Goal: Transaction & Acquisition: Purchase product/service

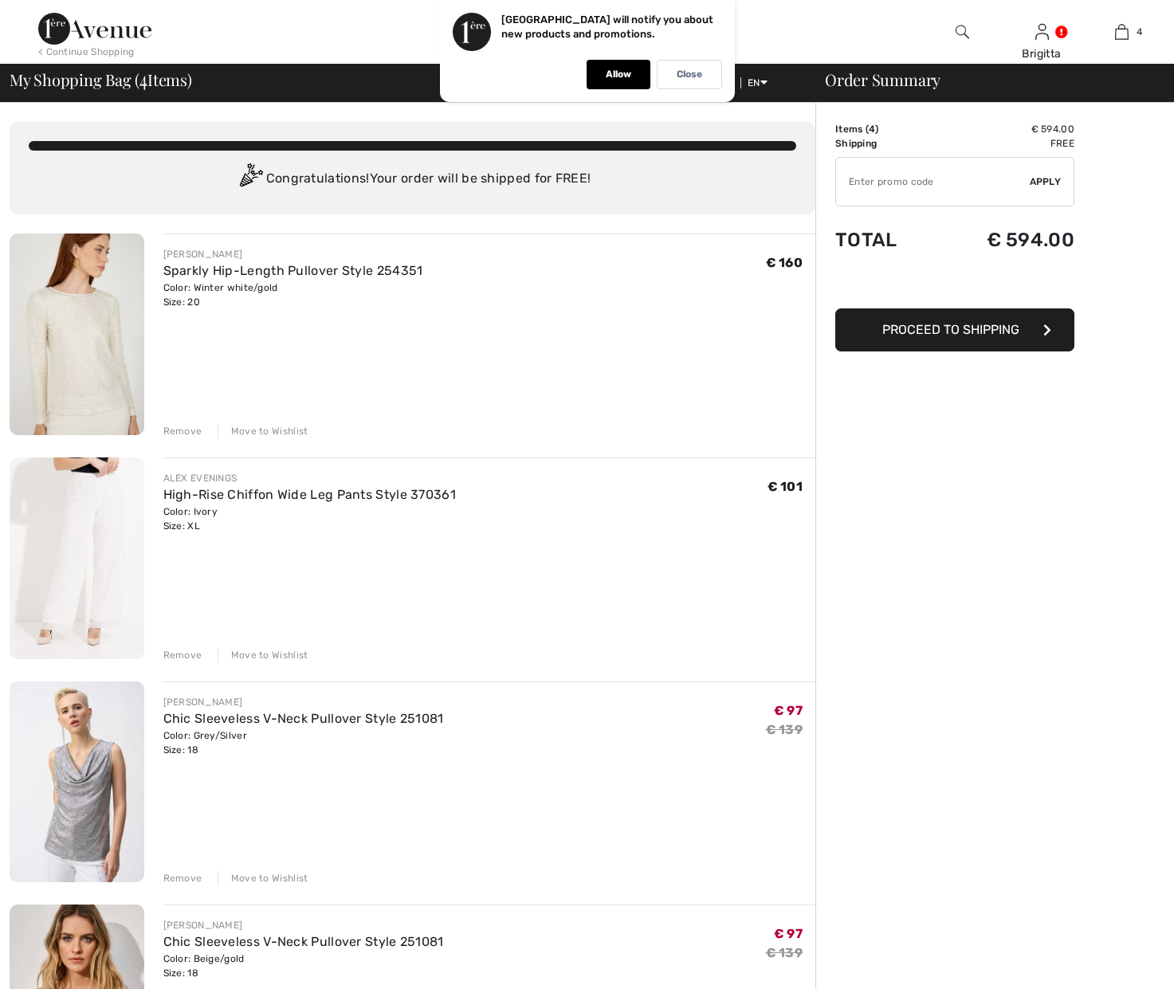
click at [185, 429] on div "Remove" at bounding box center [182, 431] width 39 height 14
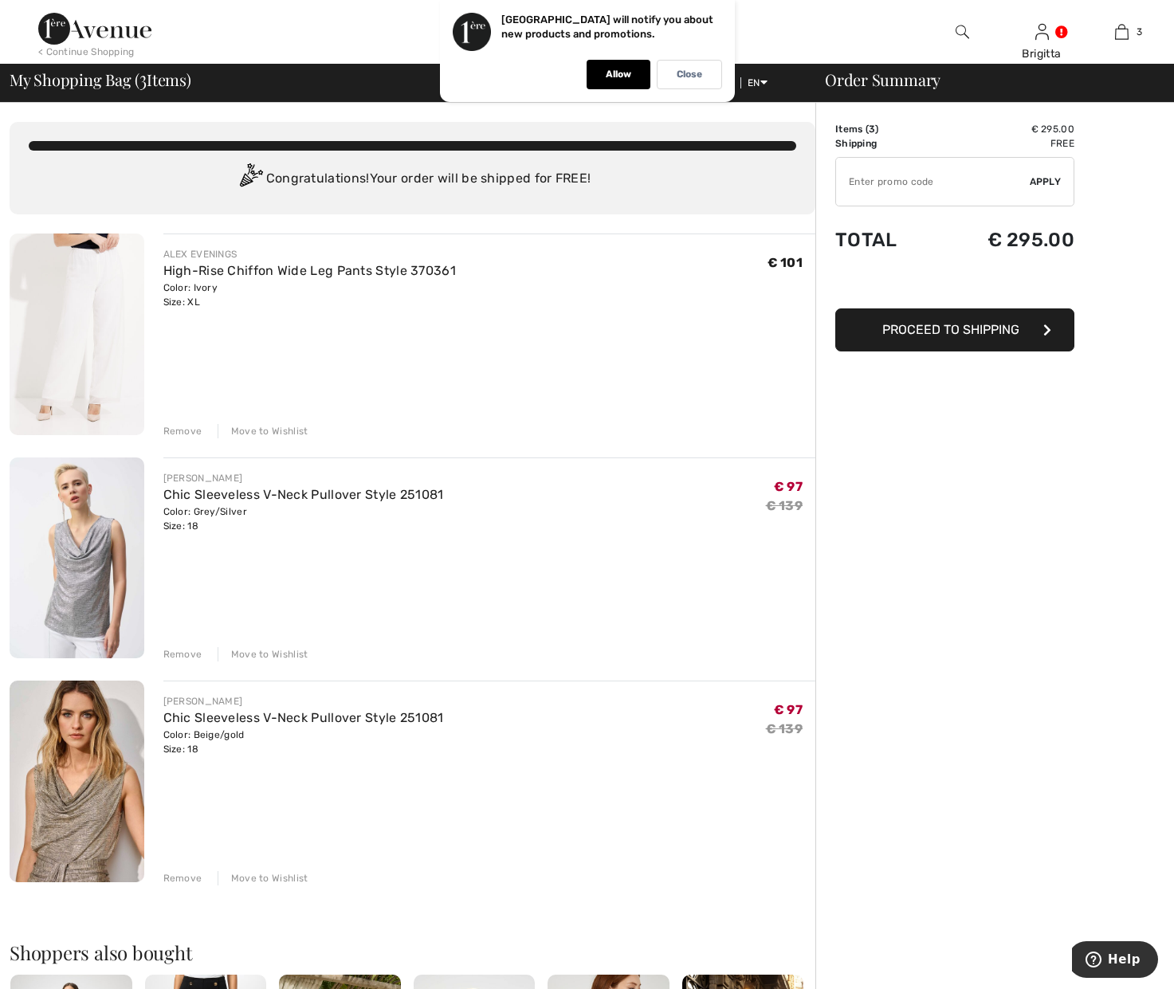
click at [185, 429] on div "Remove" at bounding box center [182, 431] width 39 height 14
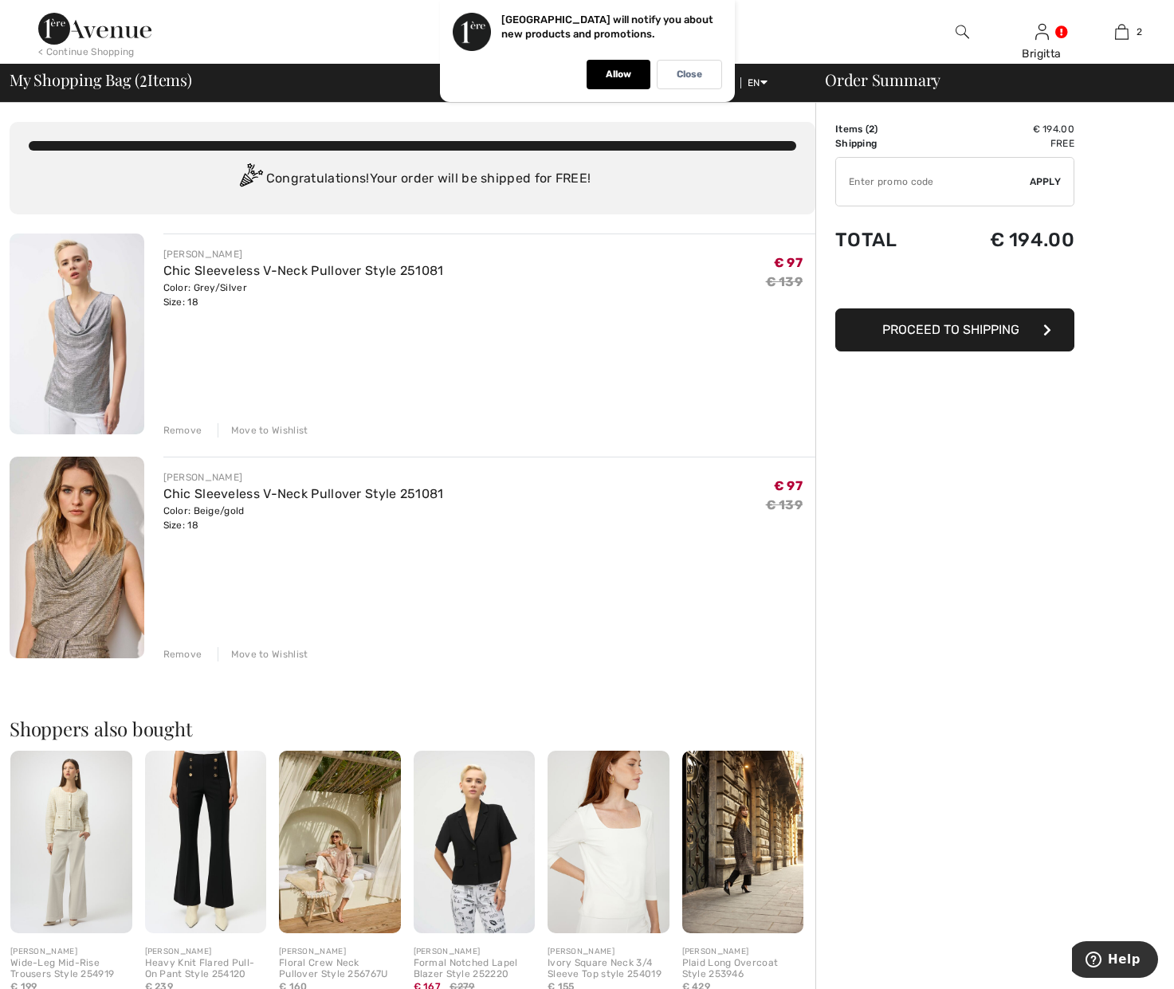
click at [185, 429] on div "Remove" at bounding box center [182, 430] width 39 height 14
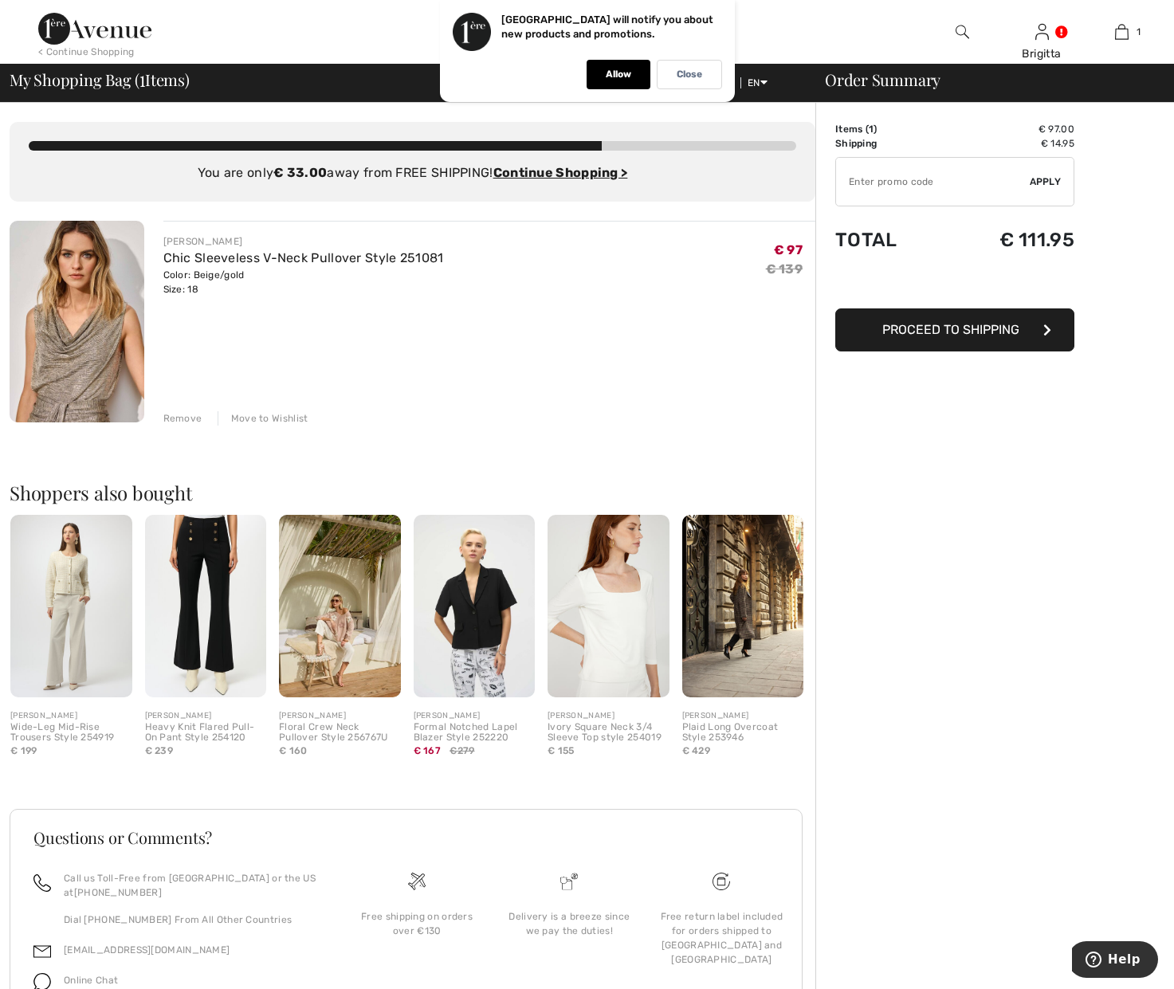
click at [186, 418] on div "Remove" at bounding box center [182, 418] width 39 height 14
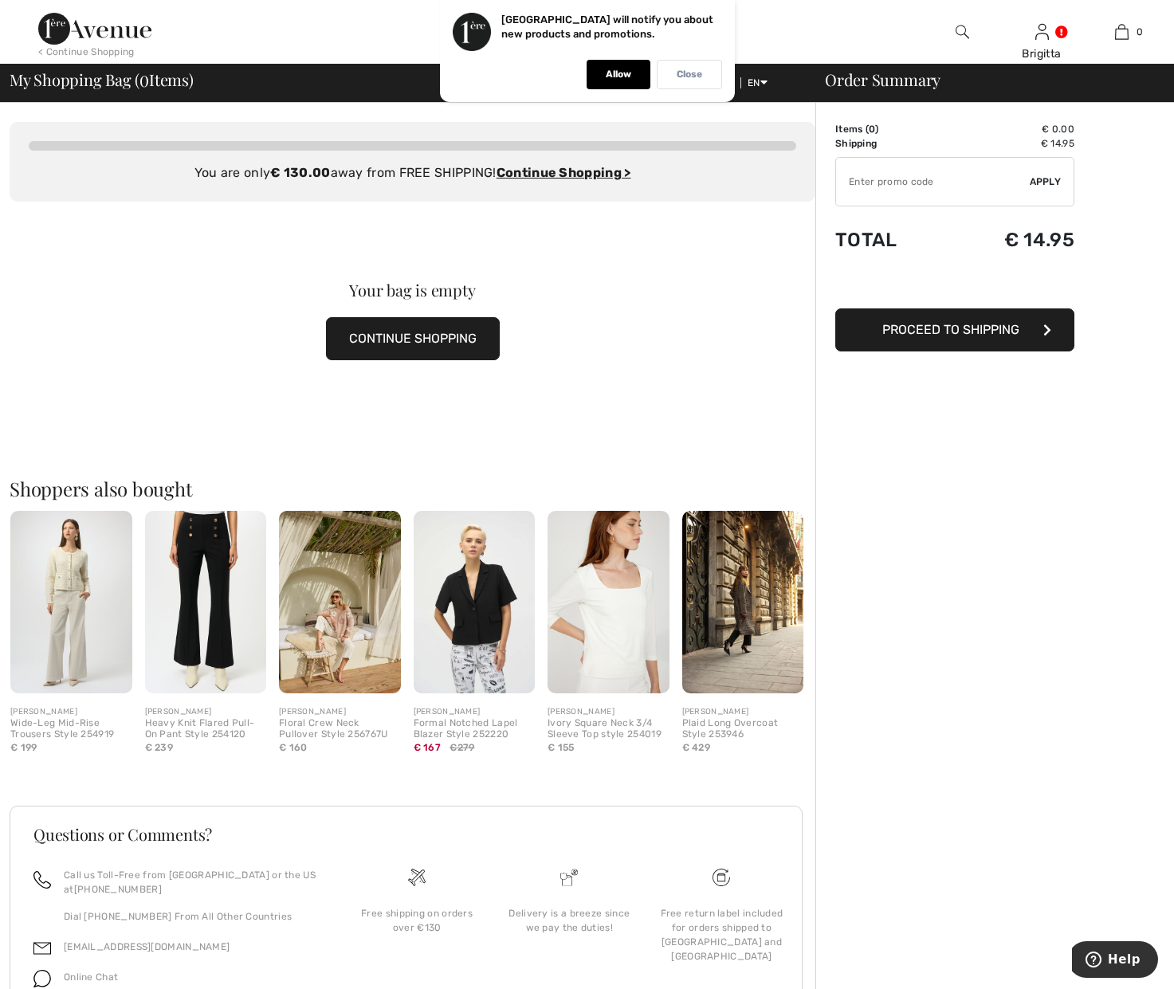
click at [673, 76] on div "Close" at bounding box center [689, 74] width 65 height 29
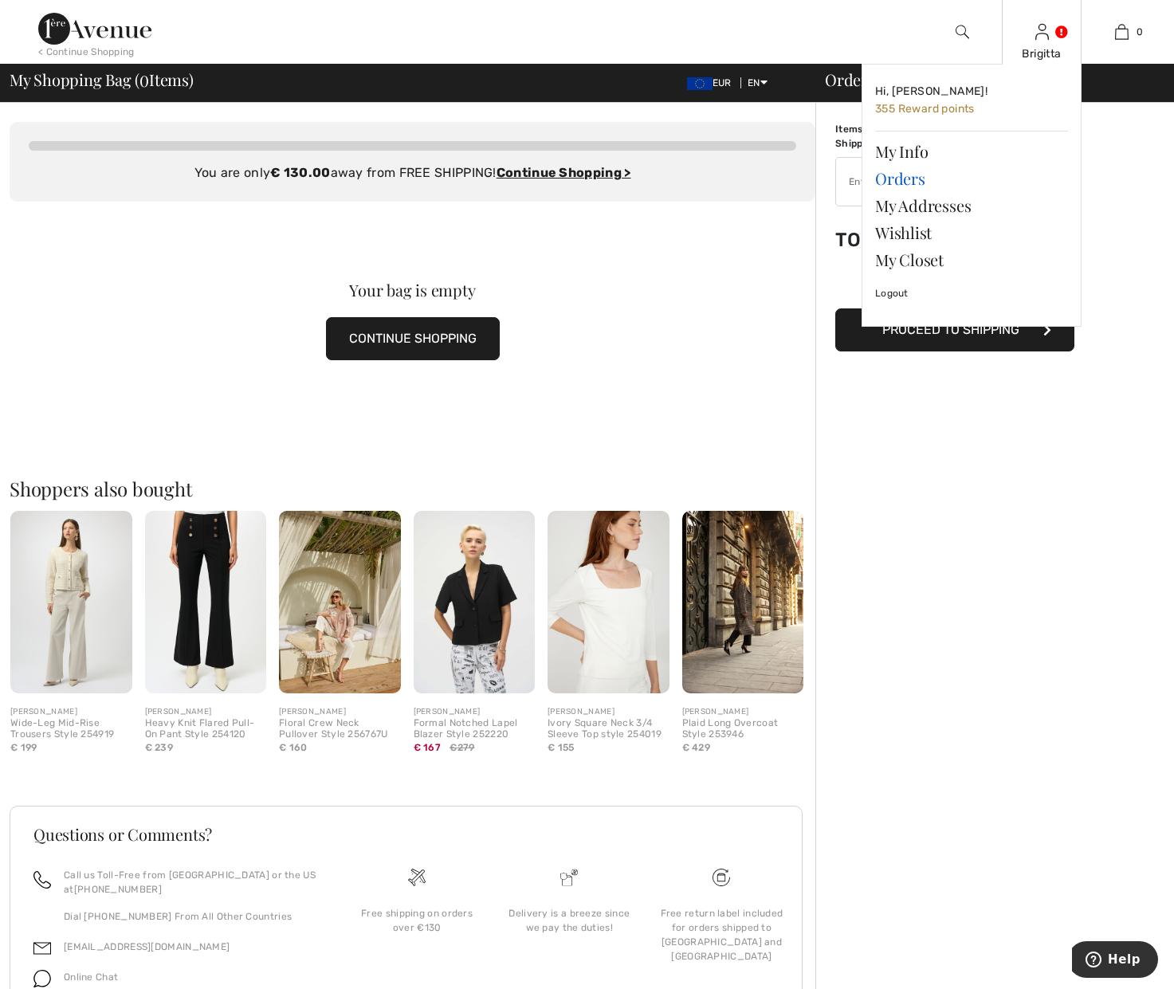
click at [920, 174] on link "Orders" at bounding box center [971, 178] width 193 height 27
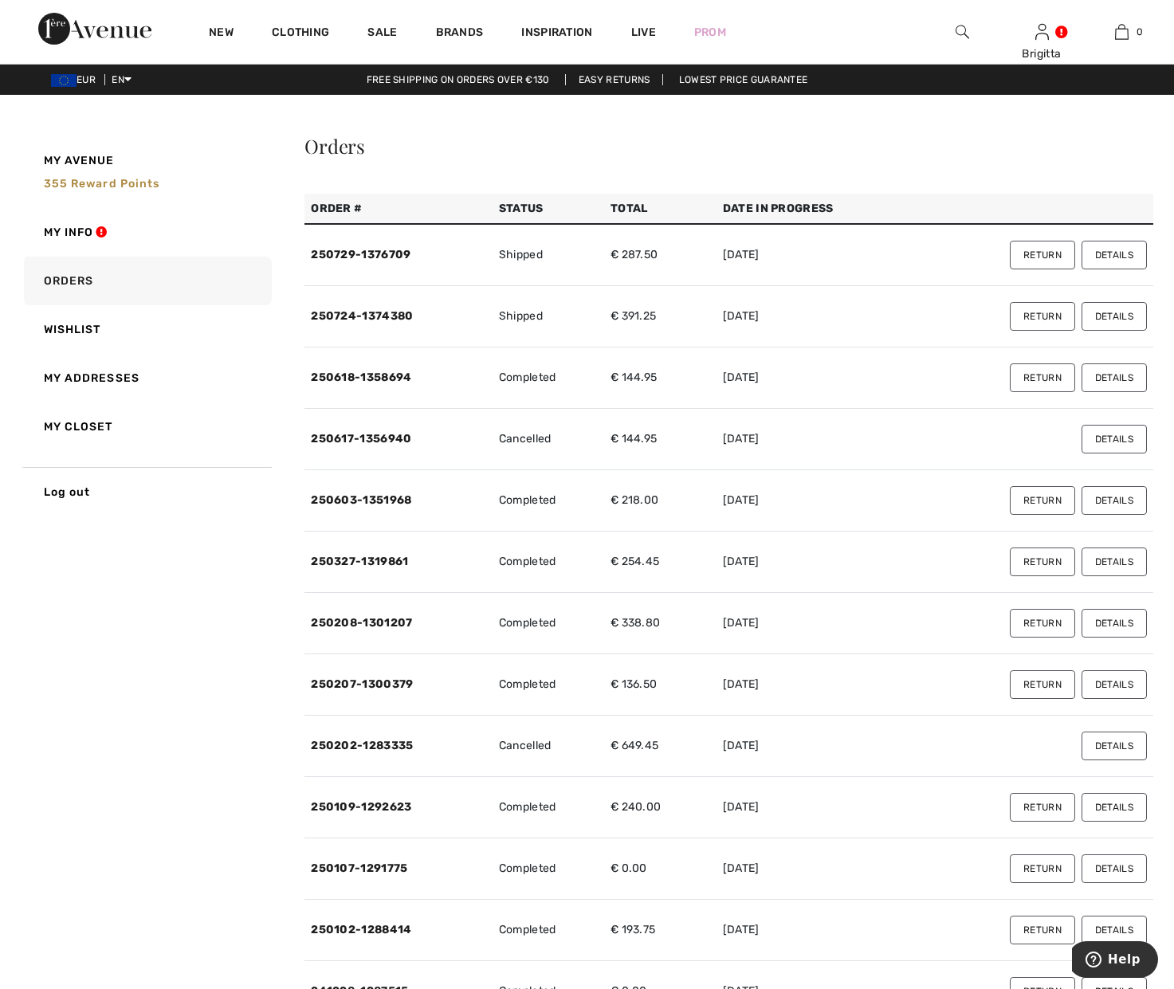
click at [1111, 254] on button "Details" at bounding box center [1113, 255] width 65 height 29
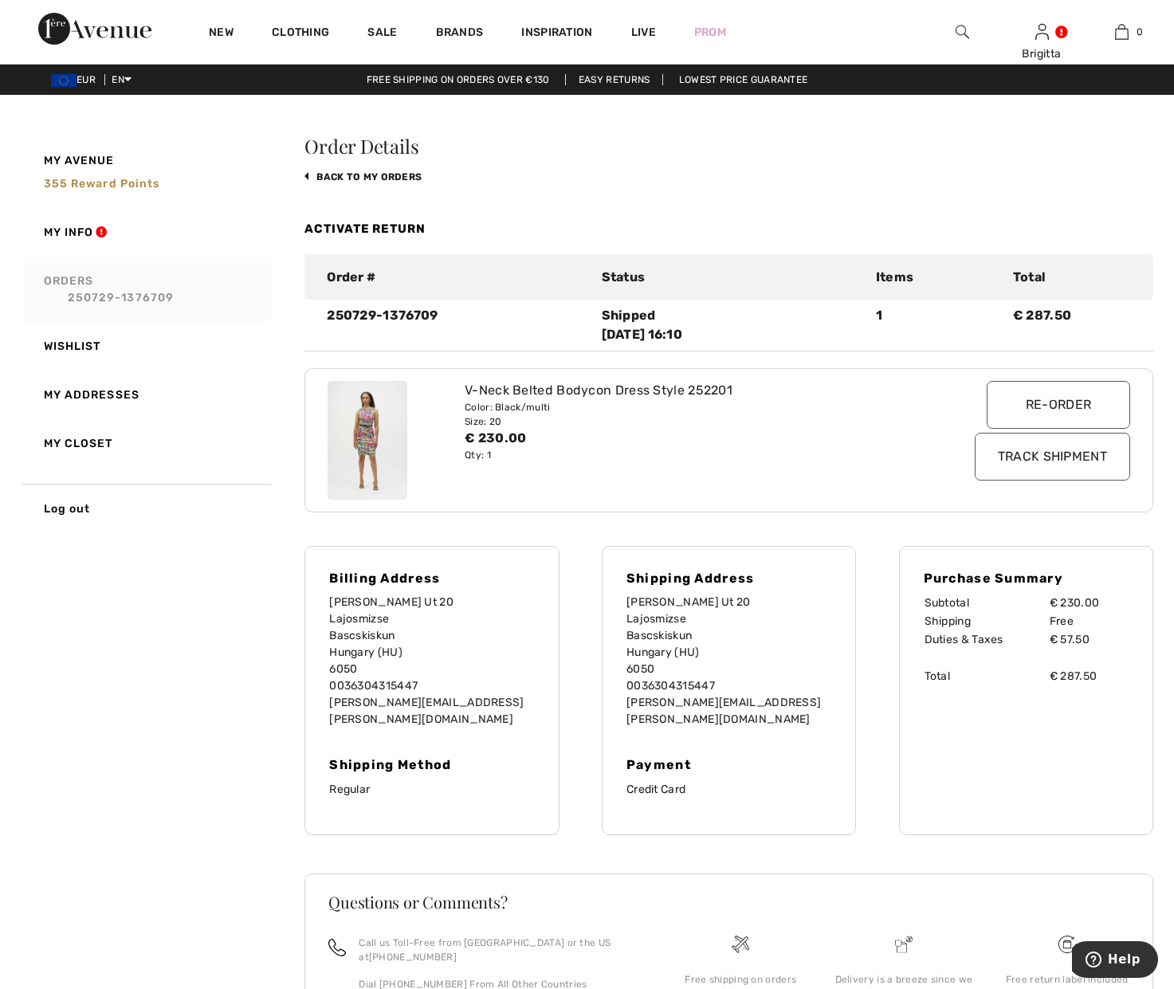
click at [139, 281] on link "Orders 250729-1376709" at bounding box center [146, 289] width 251 height 65
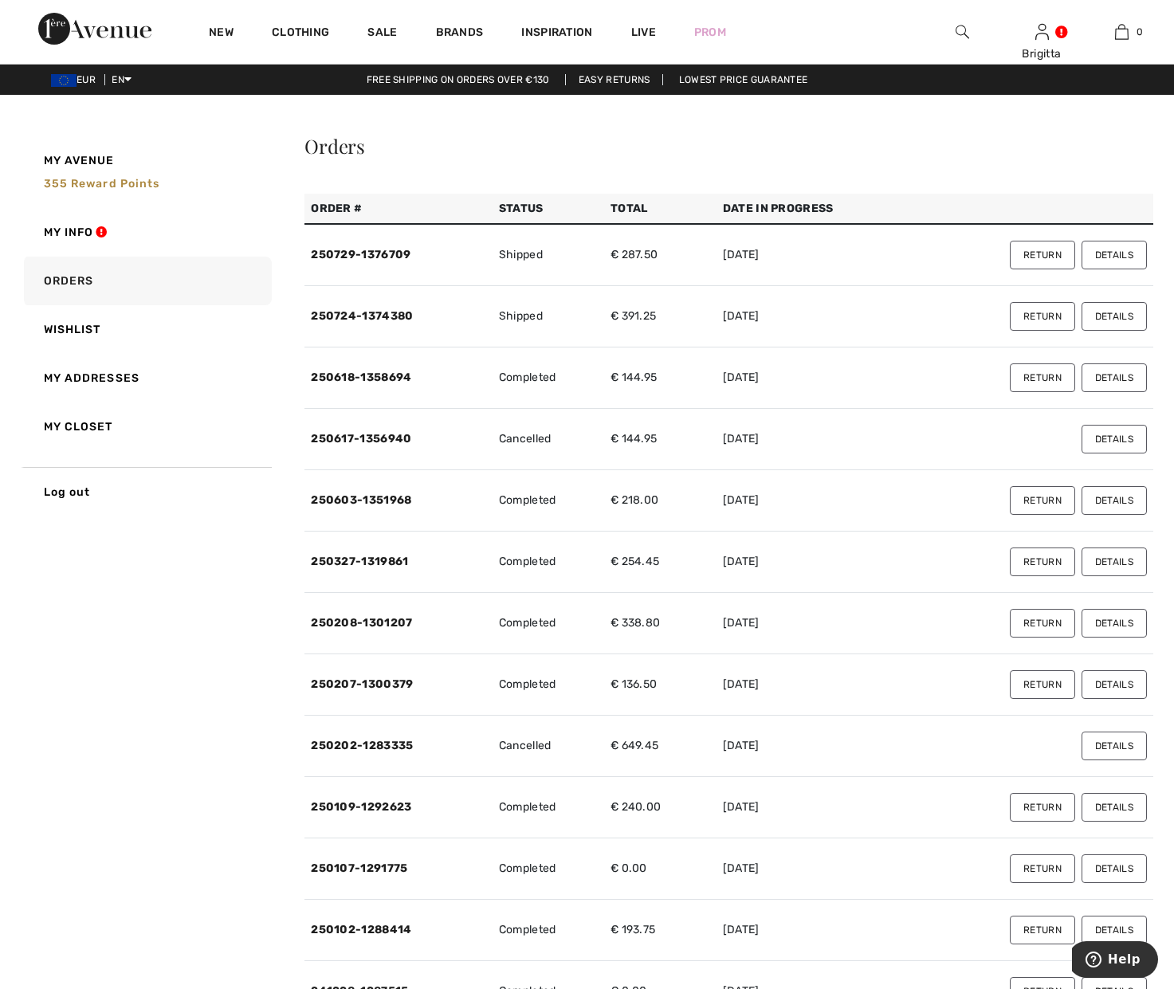
click at [1107, 323] on button "Details" at bounding box center [1113, 316] width 65 height 29
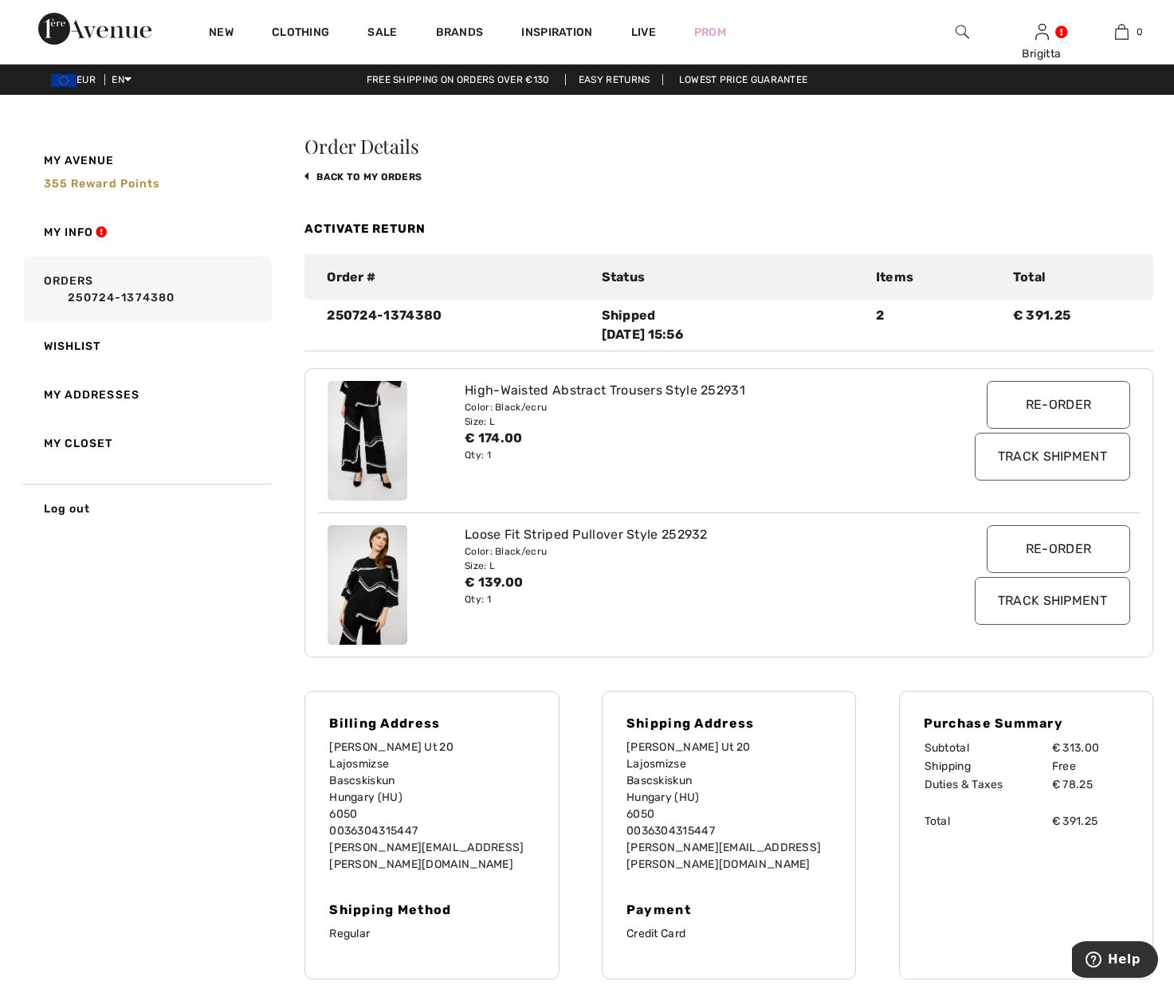
click at [1084, 540] on input "Re-order" at bounding box center [1057, 549] width 143 height 48
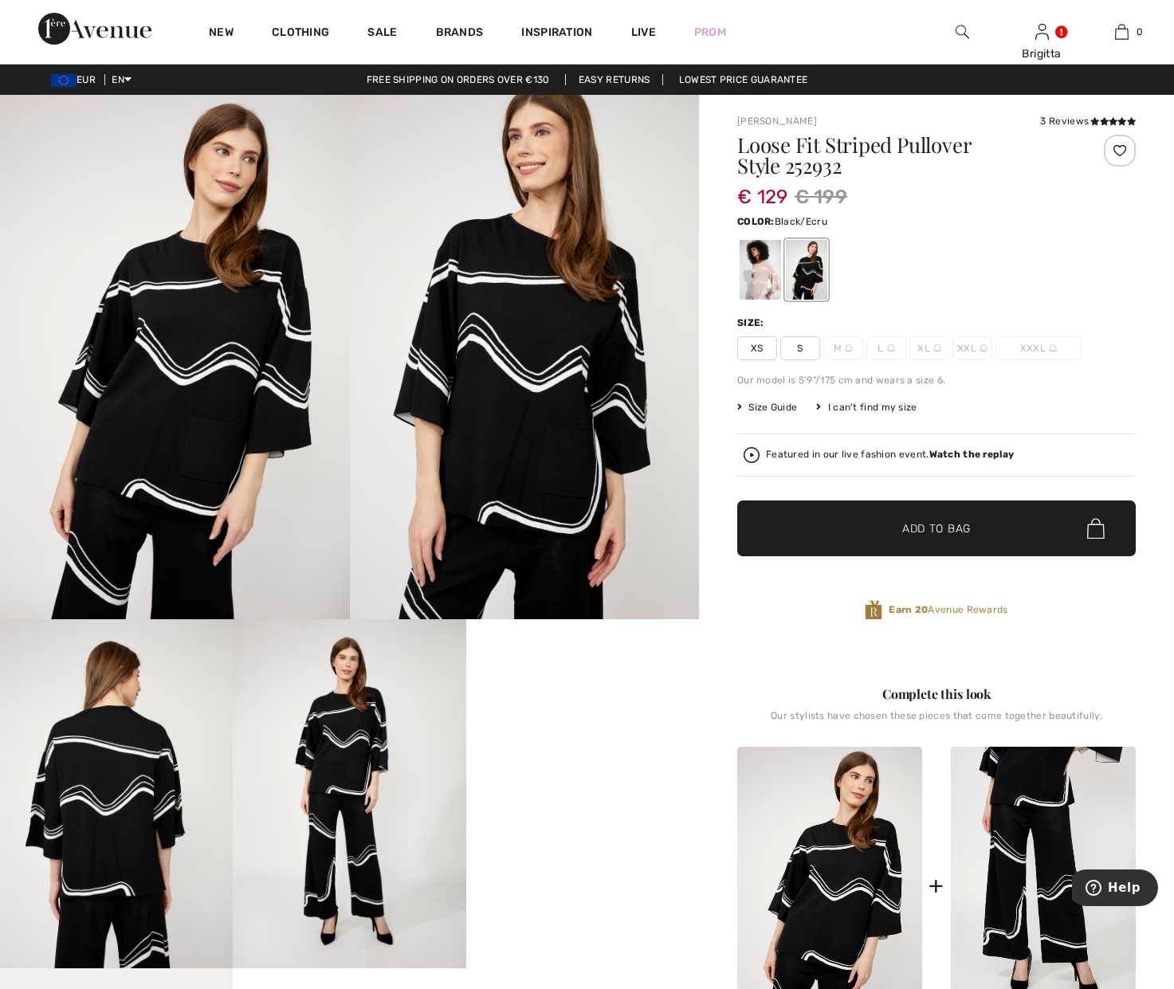
click at [797, 282] on div at bounding box center [806, 270] width 41 height 60
click at [761, 272] on div at bounding box center [759, 270] width 41 height 60
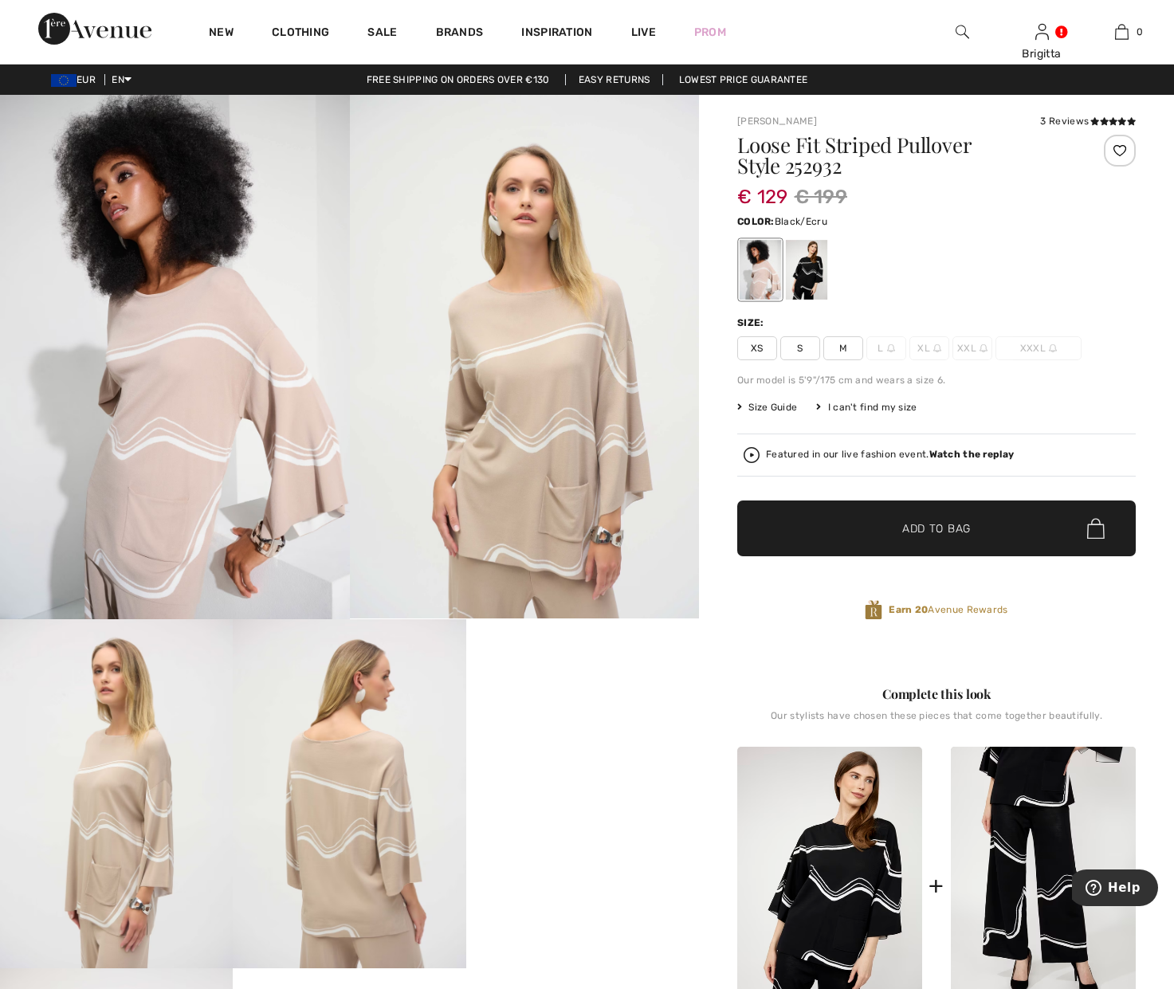
click at [814, 270] on div at bounding box center [806, 270] width 41 height 60
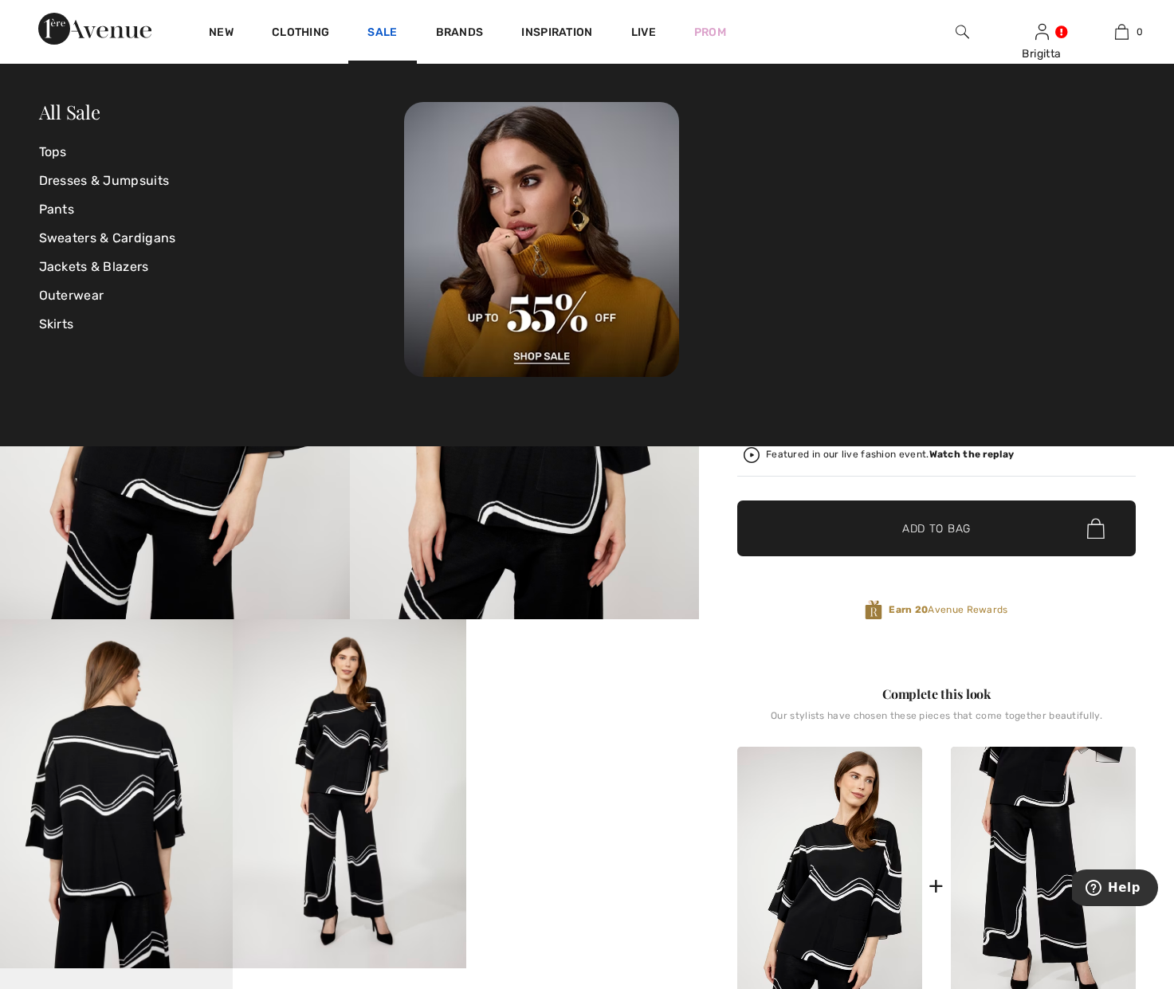
click at [393, 34] on link "Sale" at bounding box center [381, 33] width 29 height 17
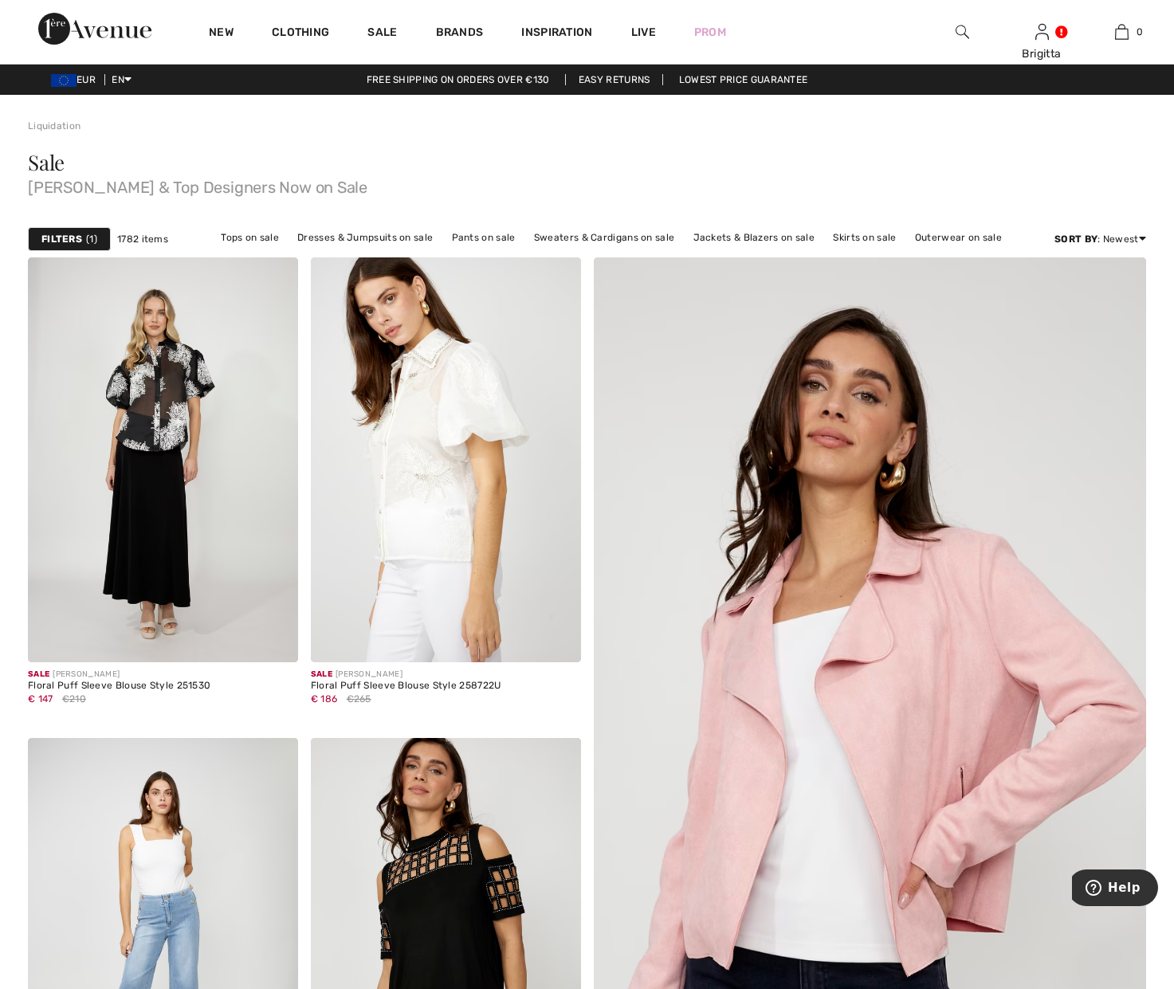
click at [85, 240] on div "Filters 1" at bounding box center [69, 239] width 83 height 24
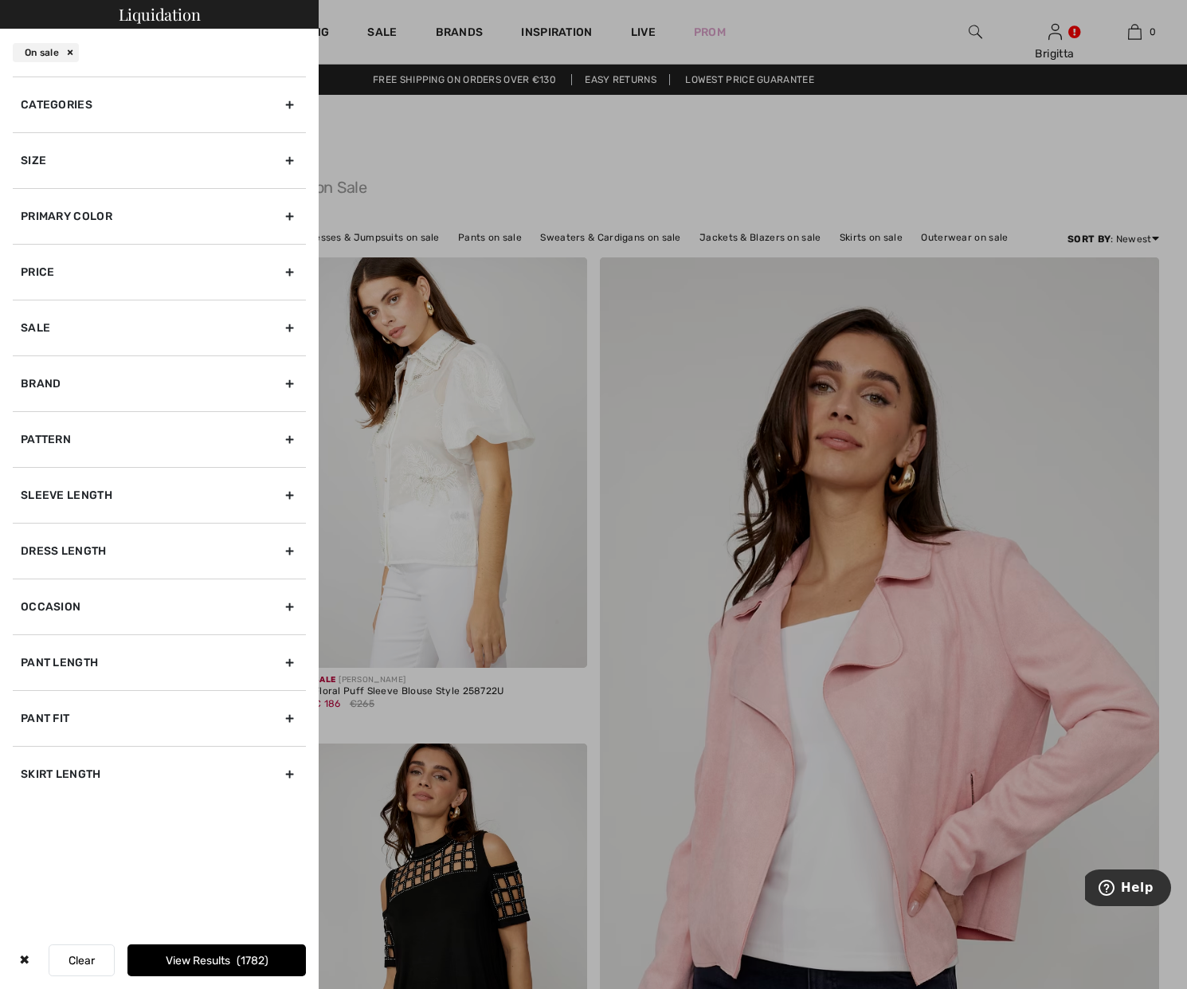
click at [107, 157] on div "Size" at bounding box center [159, 160] width 293 height 56
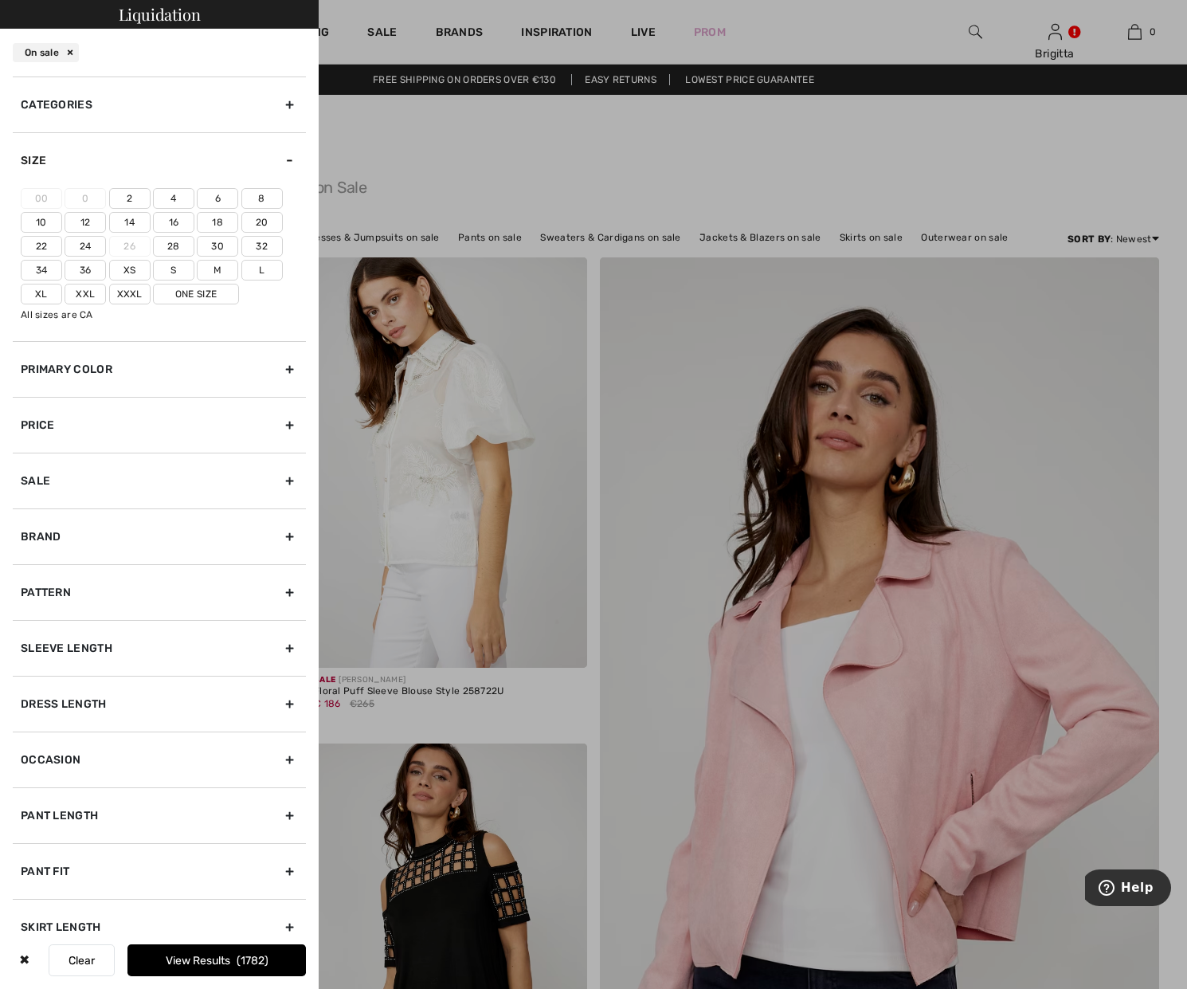
click at [216, 221] on label "18" at bounding box center [217, 222] width 41 height 21
click at [0, 0] on input"] "18" at bounding box center [0, 0] width 0 height 0
click at [209, 294] on label "One Size" at bounding box center [196, 294] width 86 height 21
click at [0, 0] on input"] "One Size" at bounding box center [0, 0] width 0 height 0
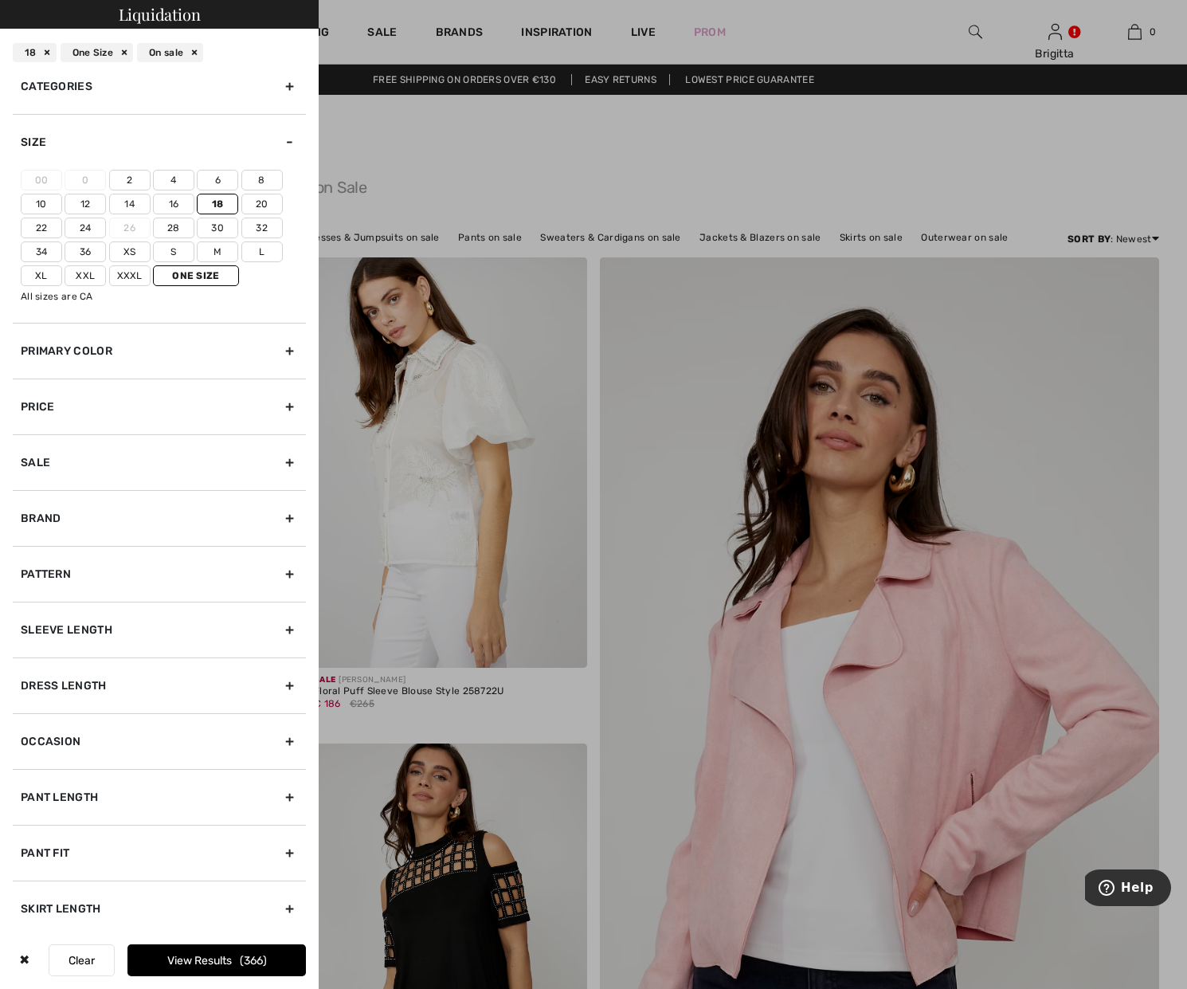
scroll to position [23, 0]
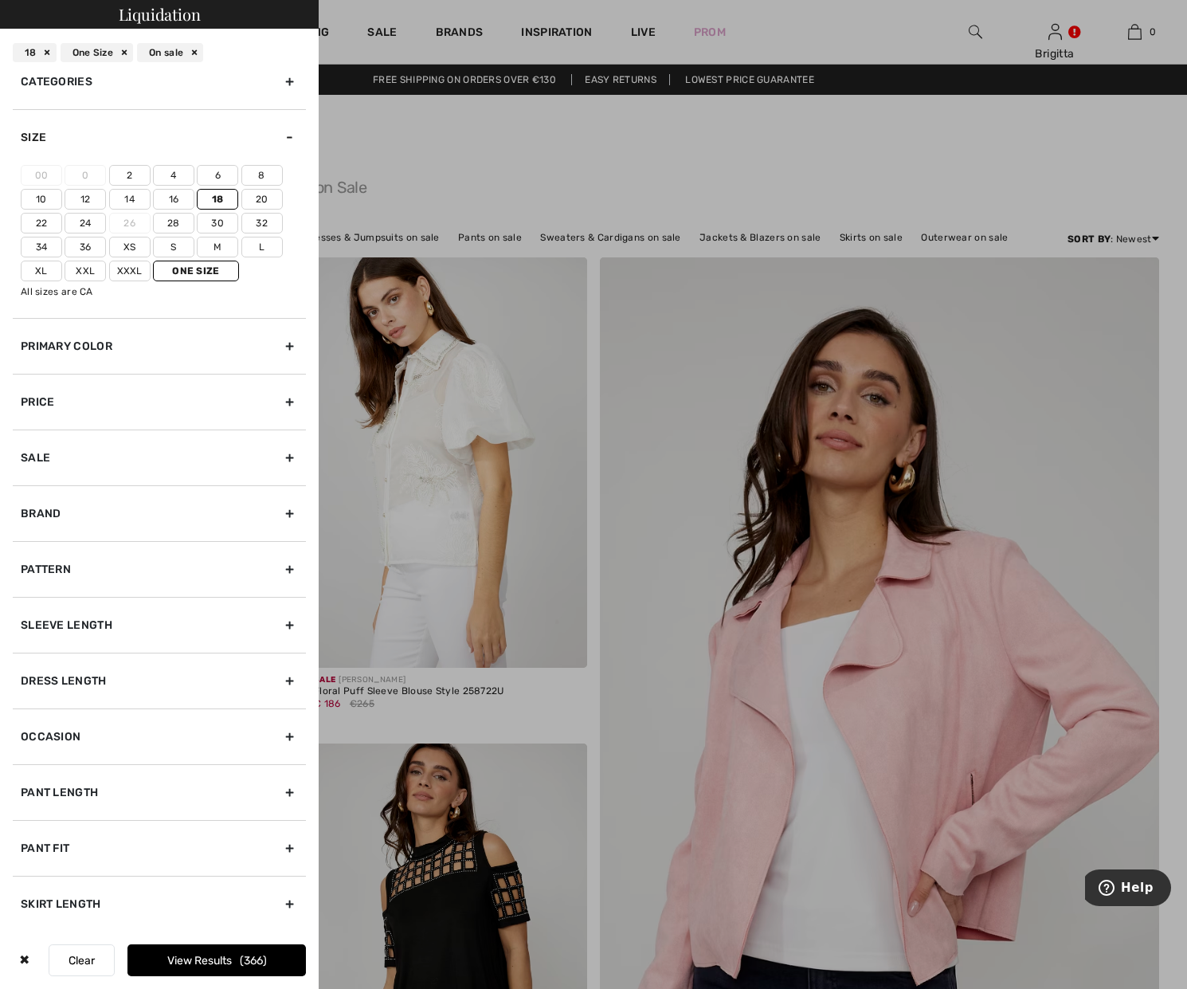
click at [182, 952] on button "View Results 366" at bounding box center [216, 960] width 178 height 32
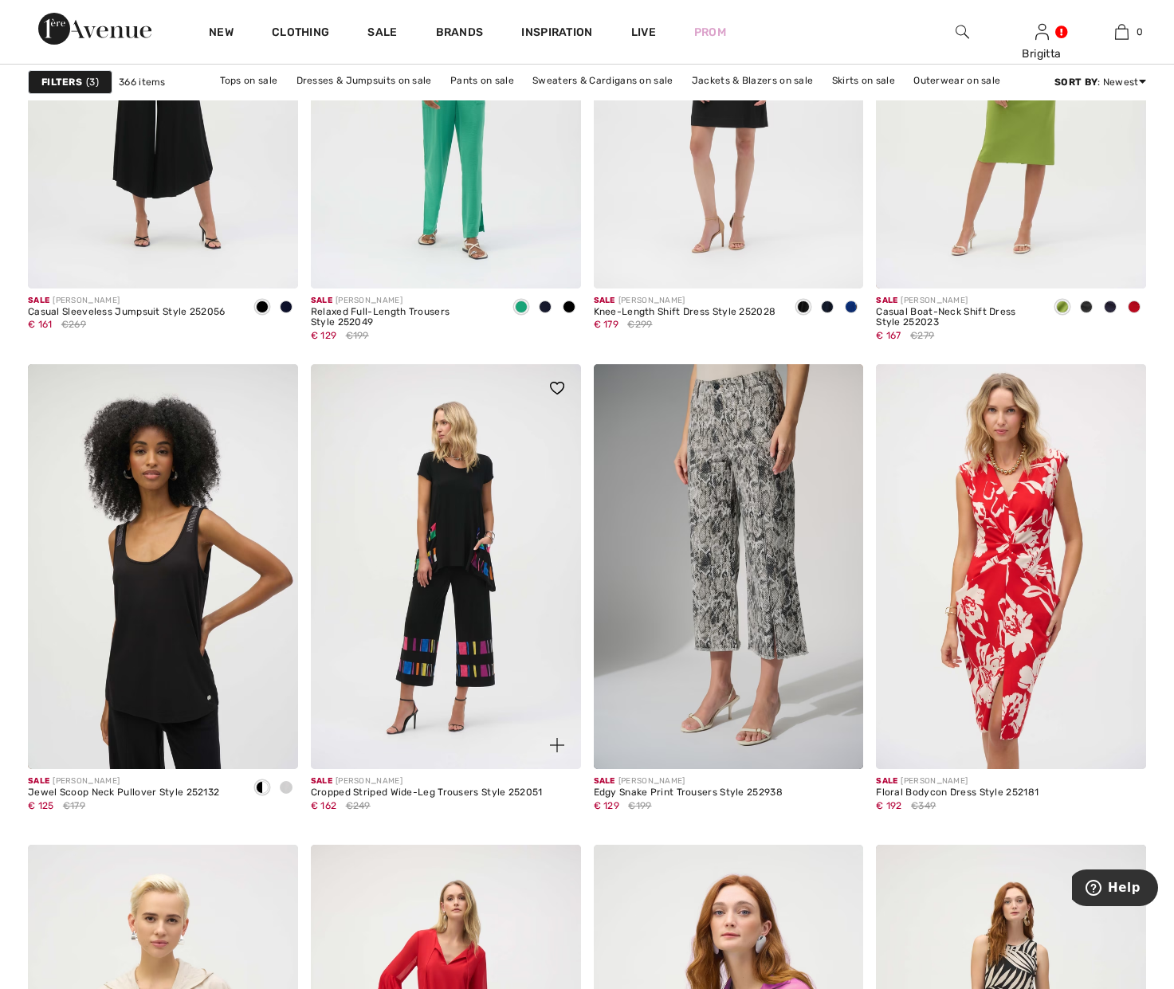
scroll to position [6745, 0]
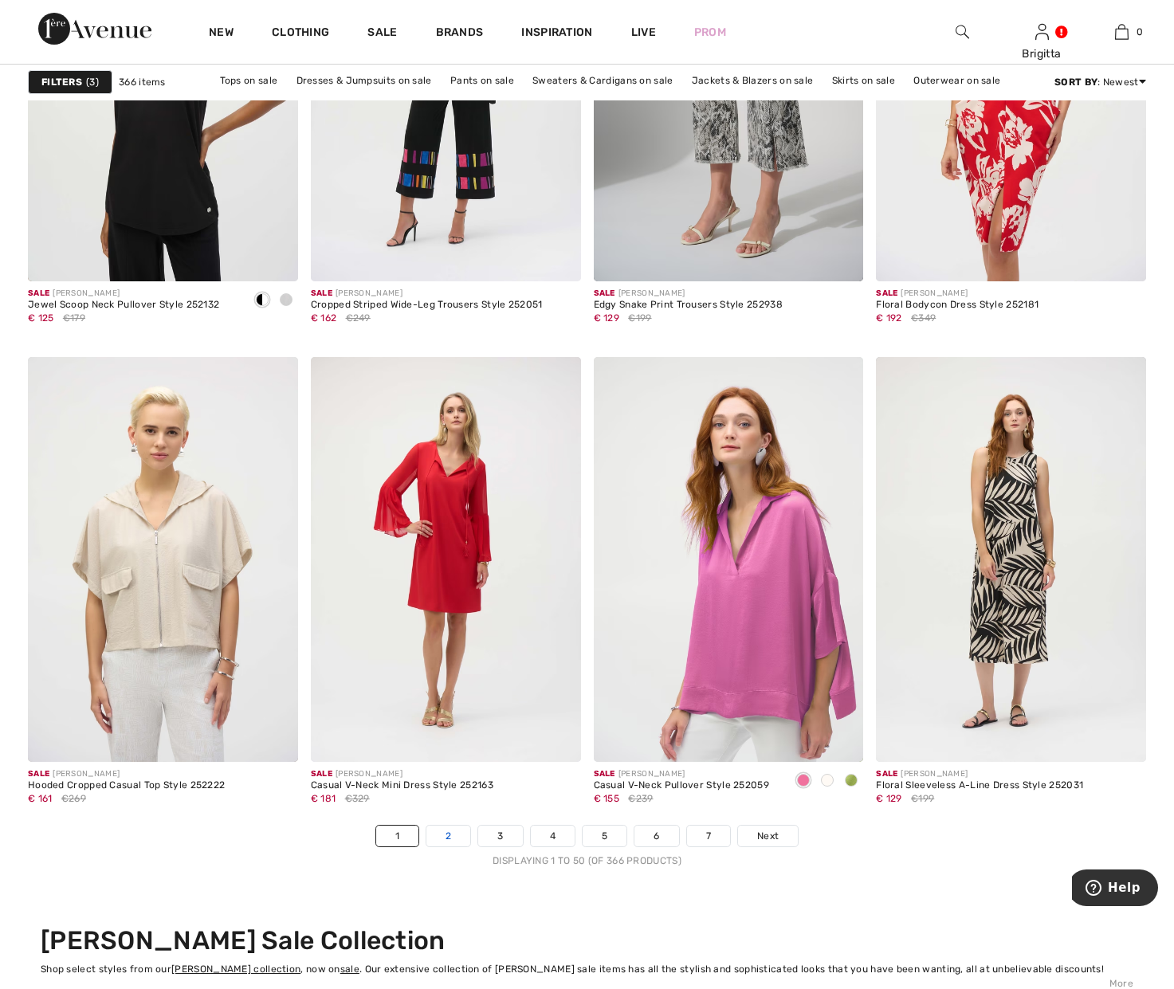
click at [450, 837] on link "2" at bounding box center [448, 835] width 44 height 21
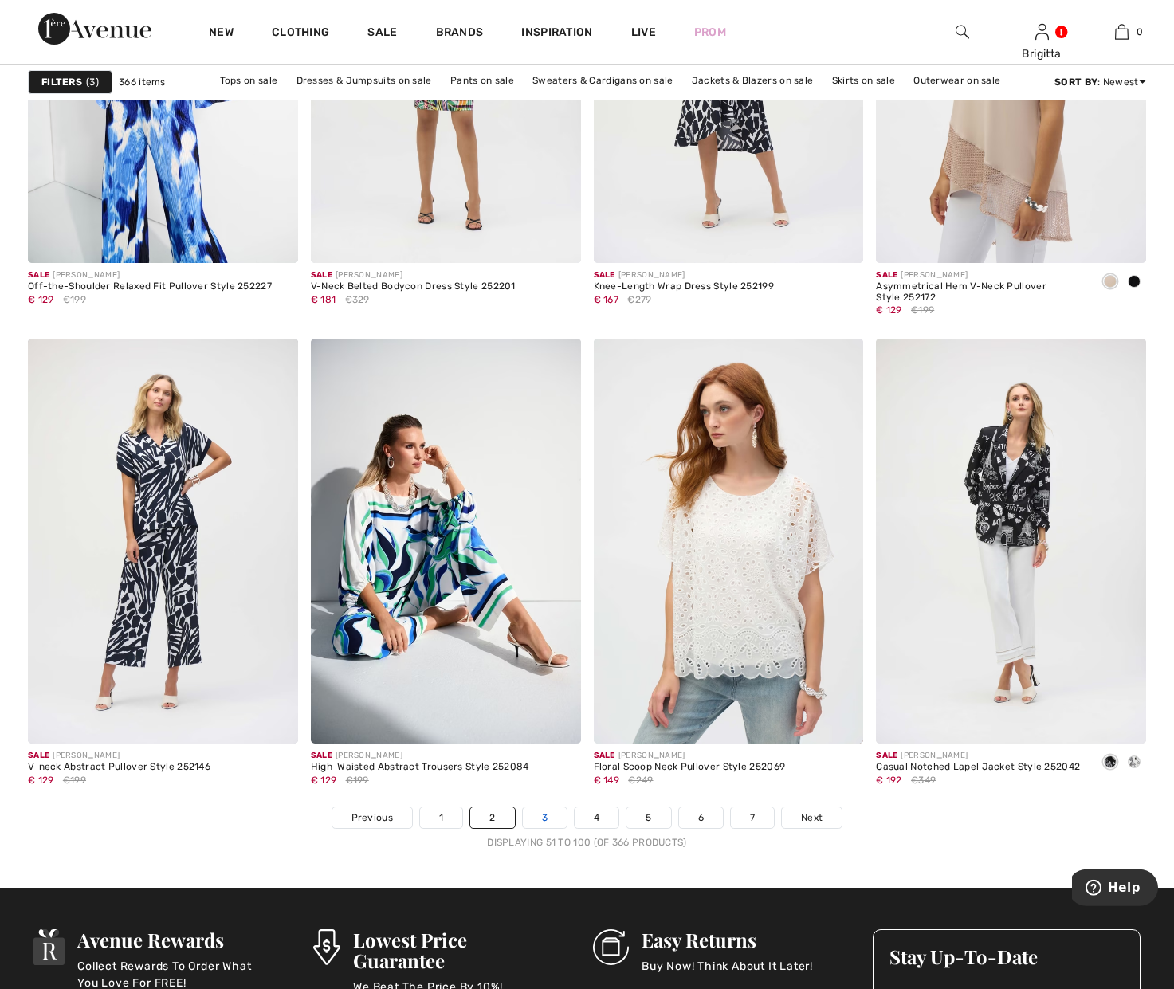
scroll to position [6745, 0]
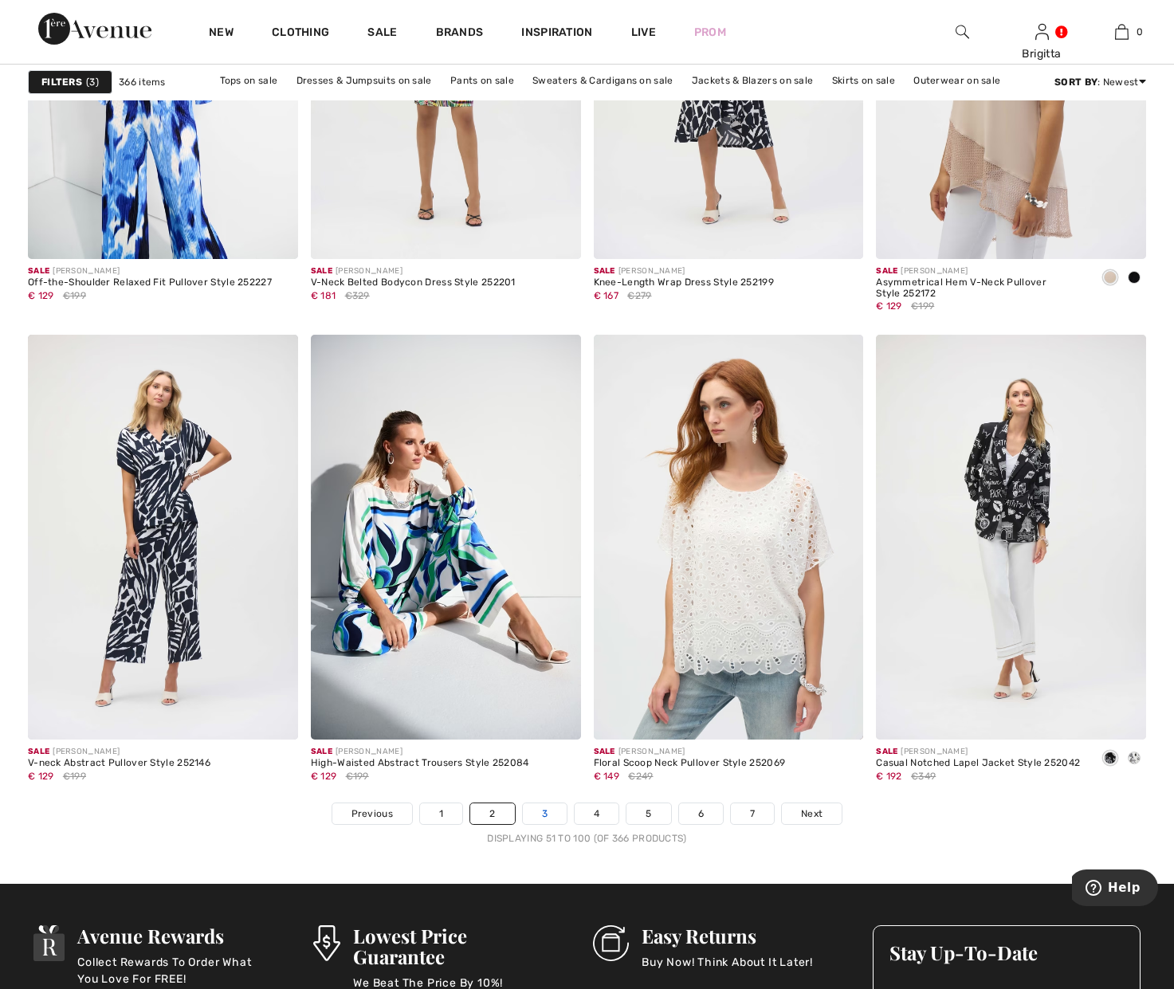
click at [555, 820] on link "3" at bounding box center [545, 813] width 44 height 21
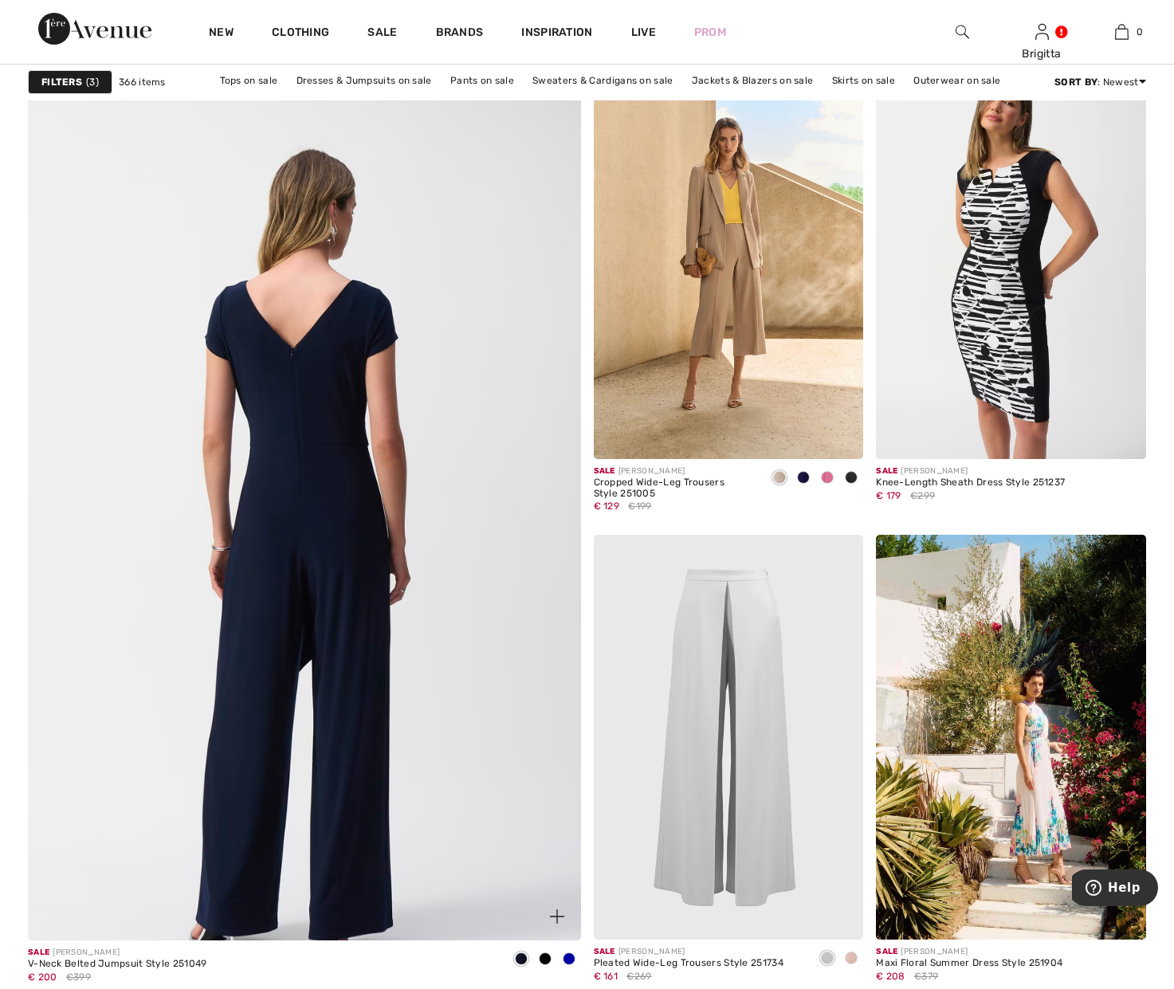
scroll to position [4064, 0]
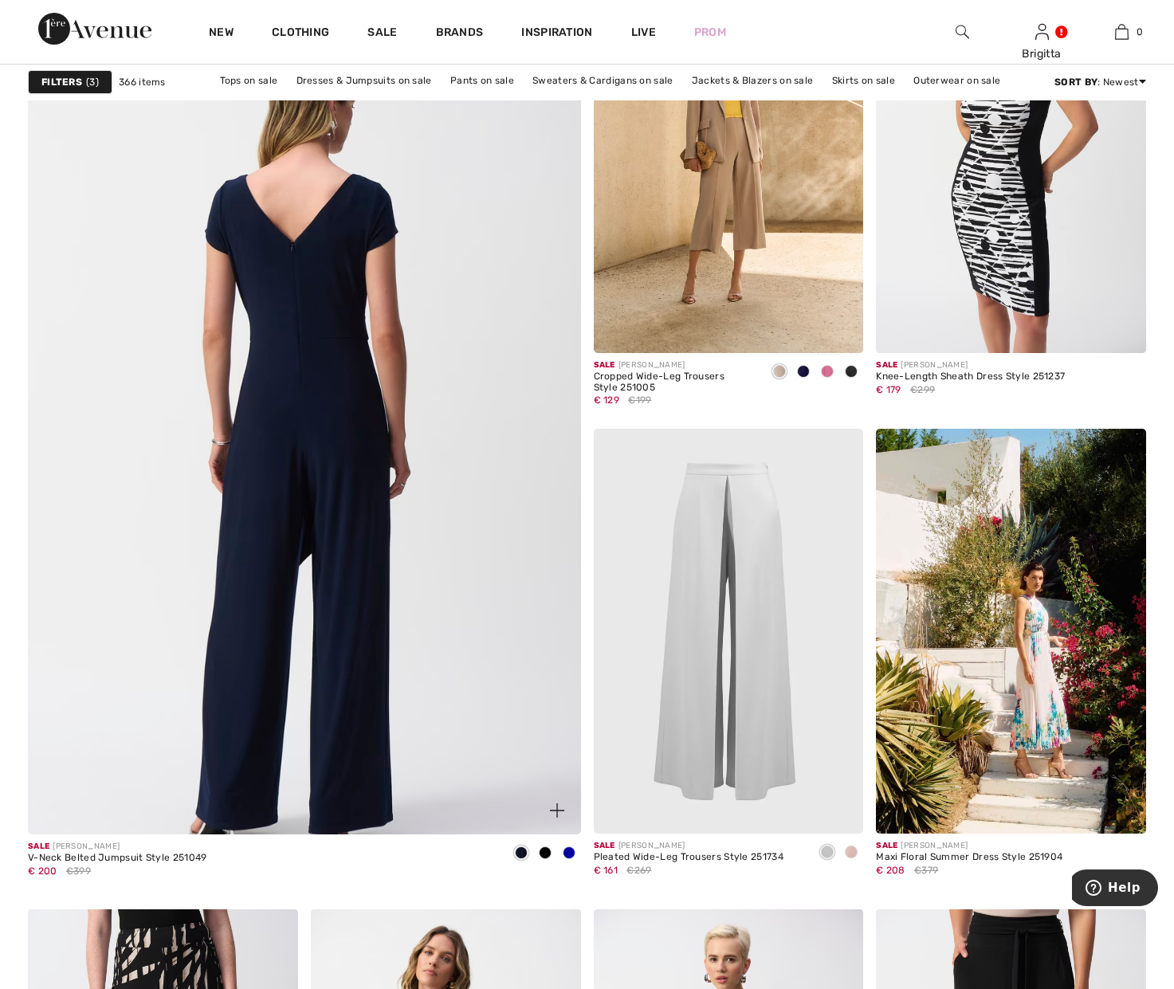
click at [407, 531] on img at bounding box center [304, 445] width 663 height 994
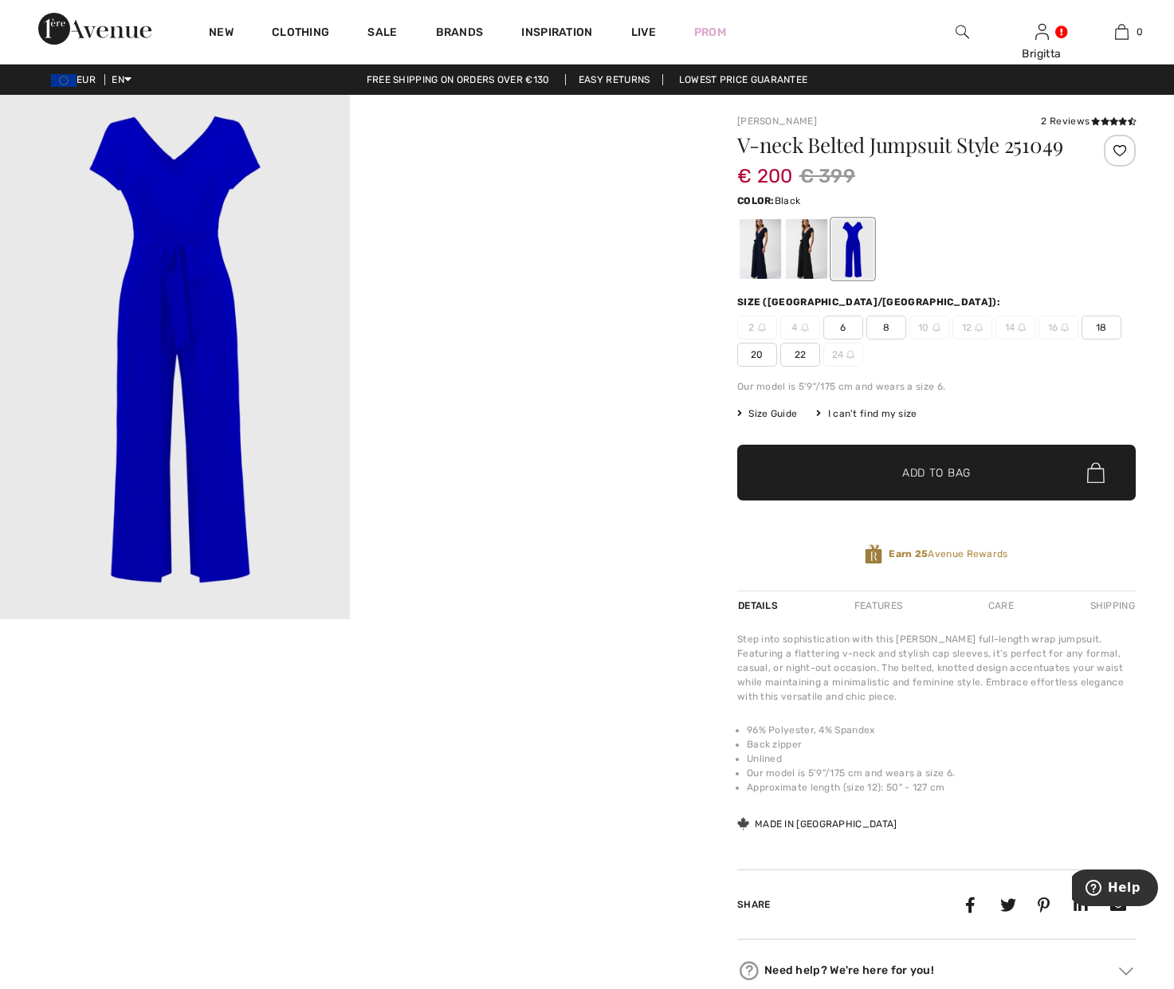
click at [800, 241] on div at bounding box center [806, 249] width 41 height 60
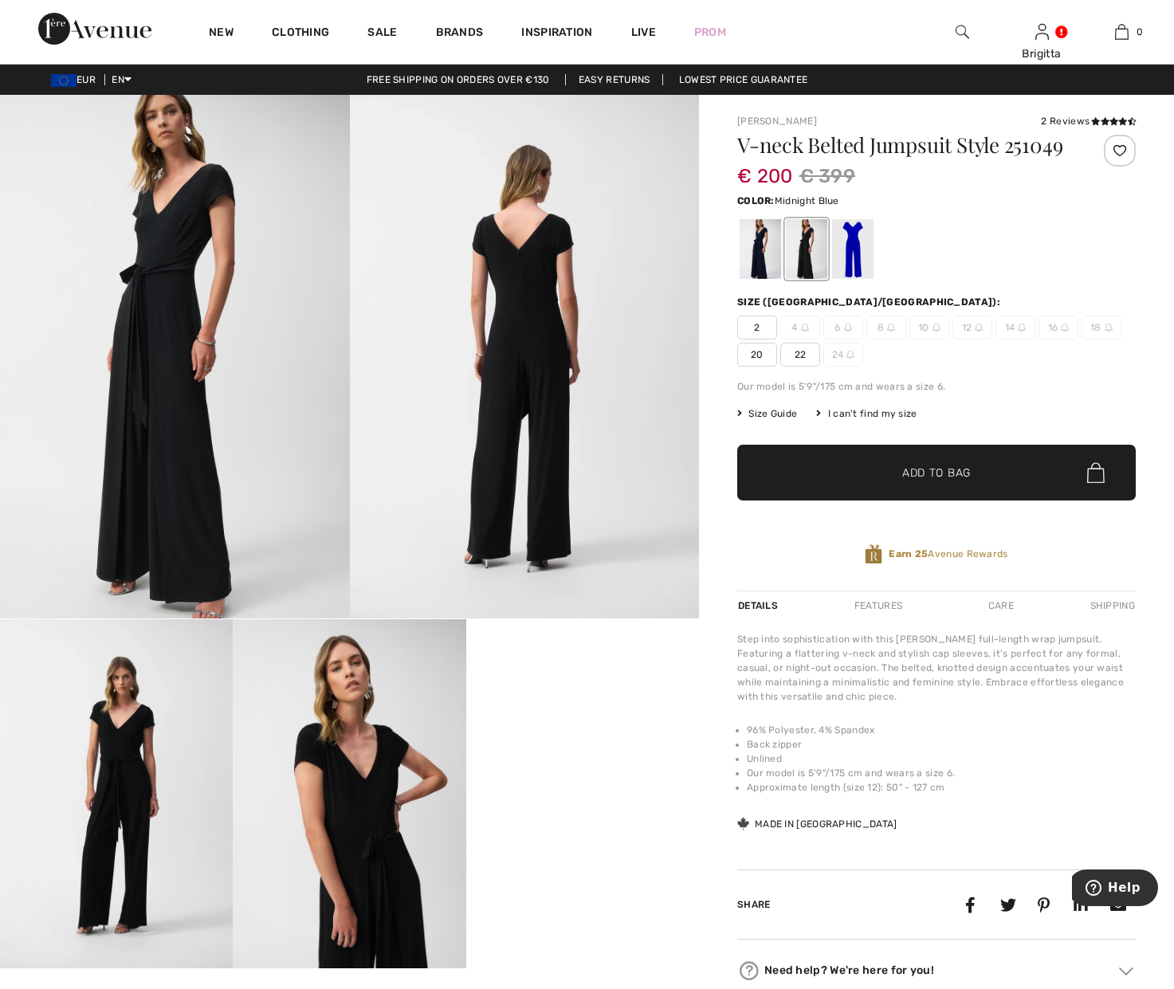
click at [770, 237] on div at bounding box center [759, 249] width 41 height 60
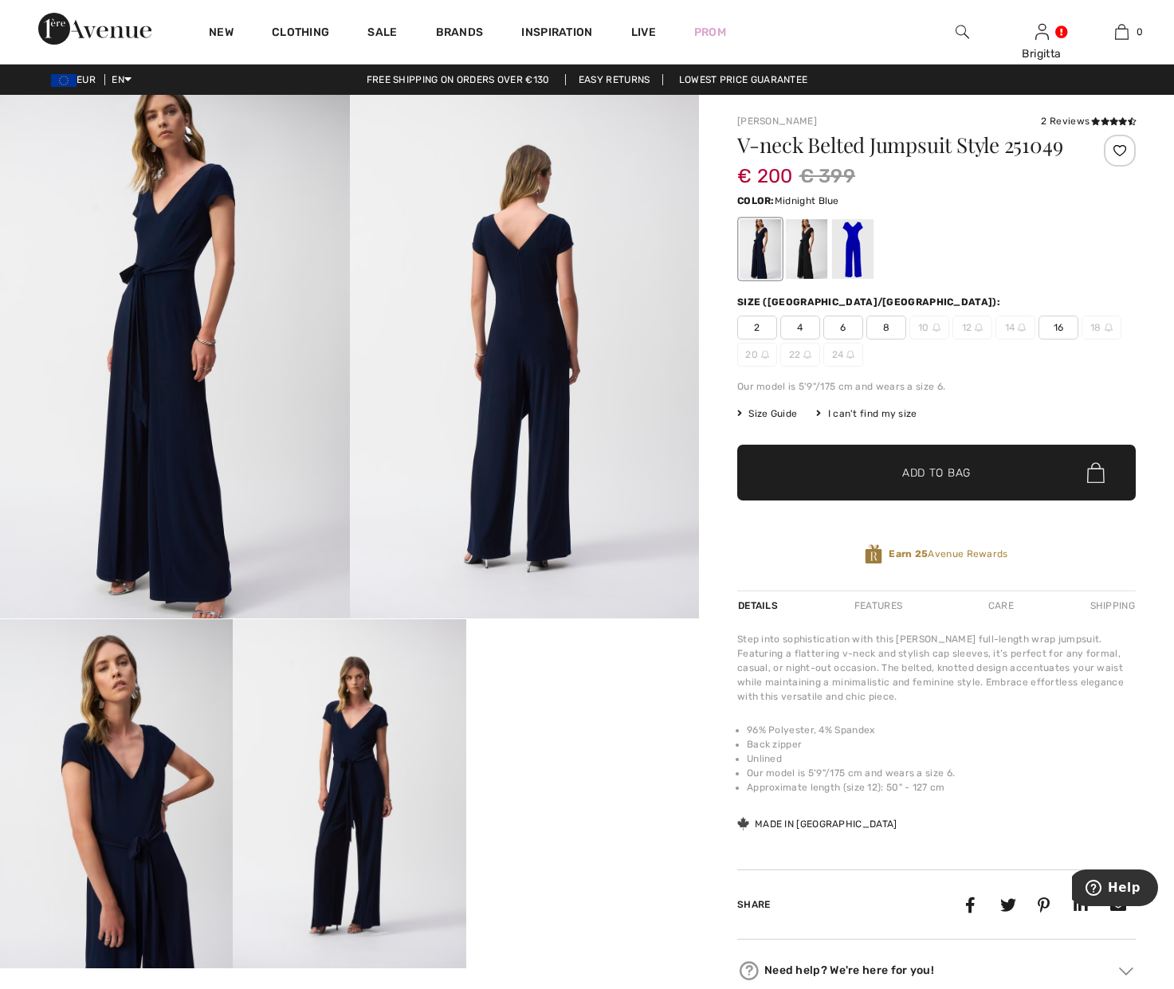
click at [522, 469] on img at bounding box center [525, 356] width 350 height 523
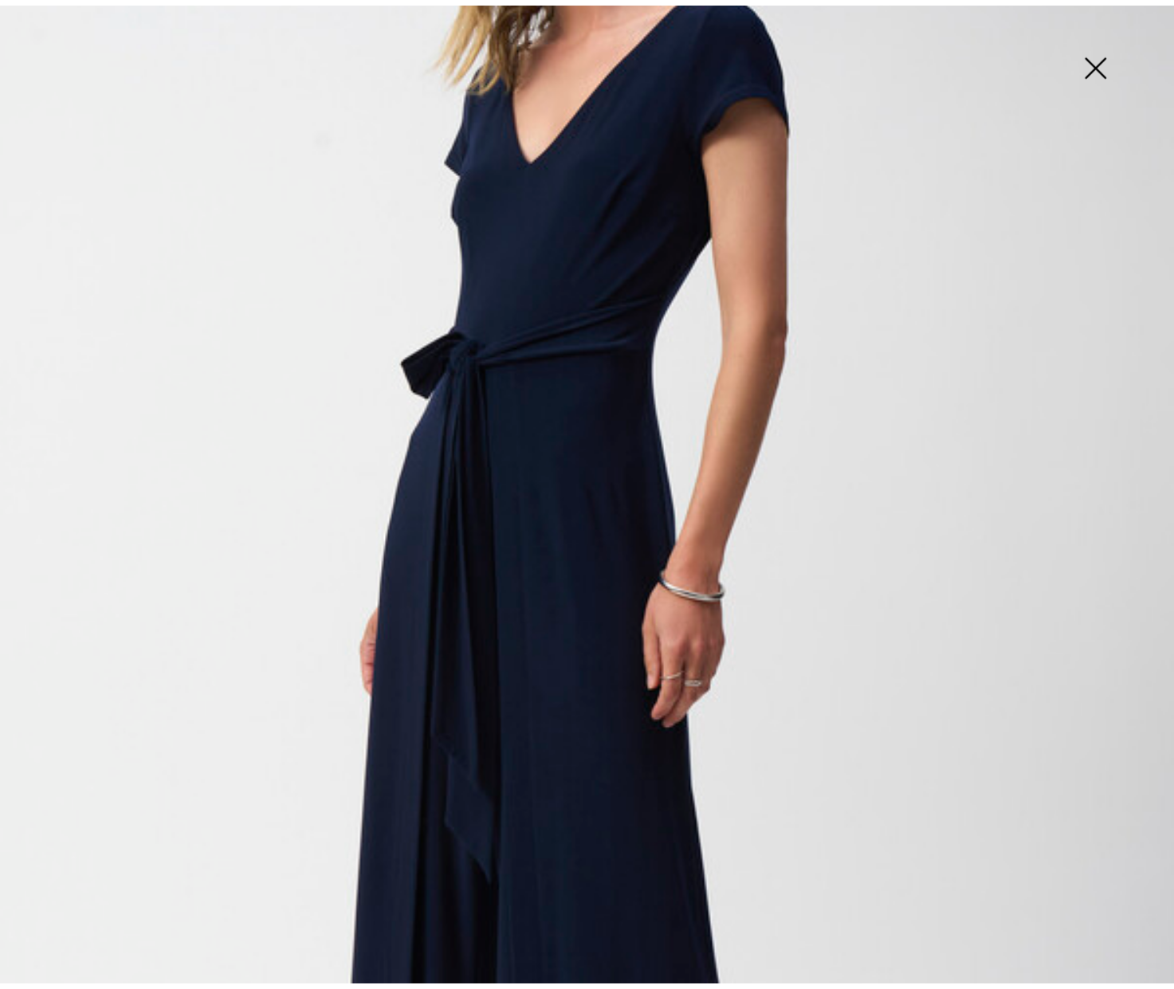
scroll to position [225, 0]
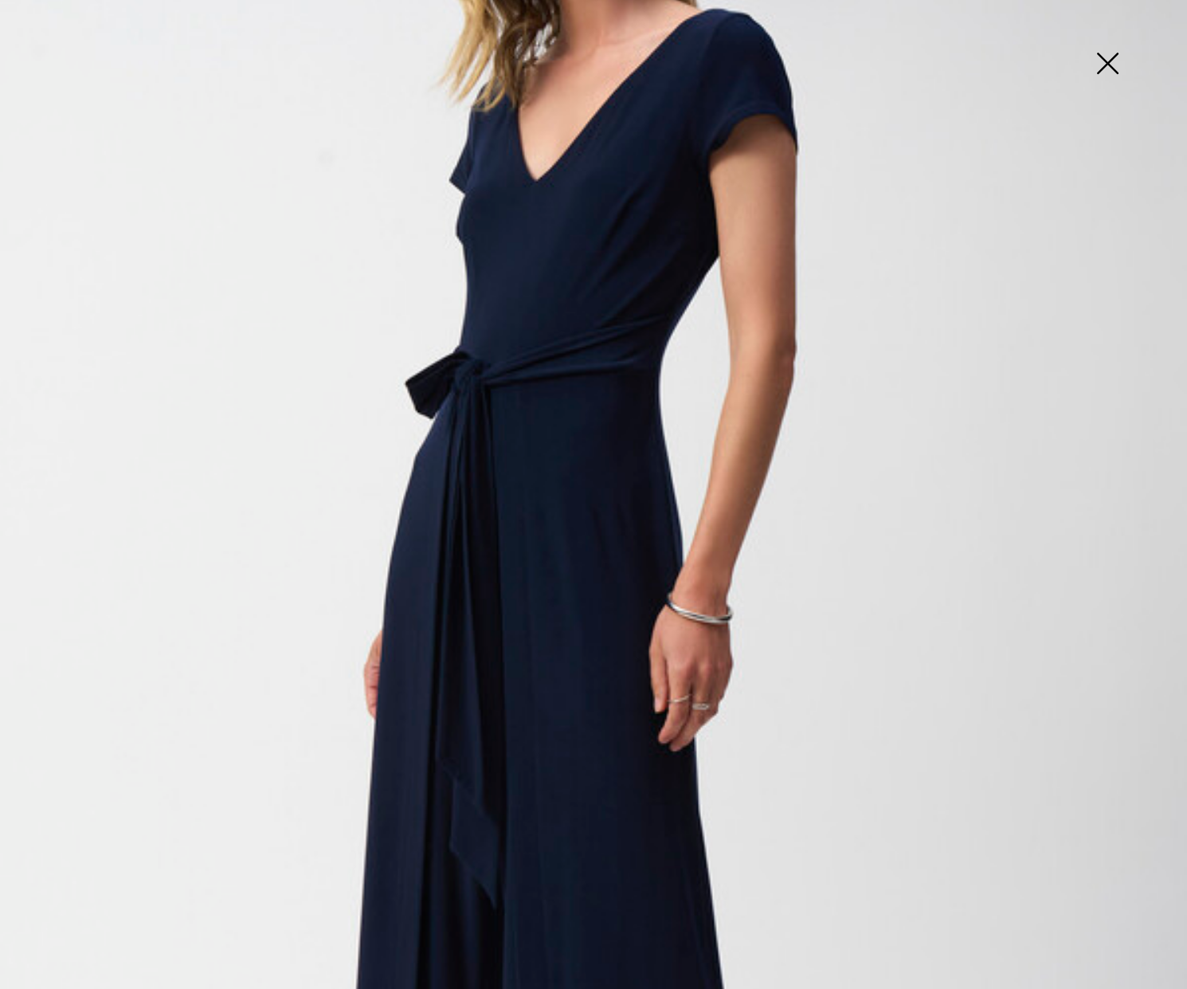
click at [1106, 64] on img at bounding box center [1108, 65] width 80 height 82
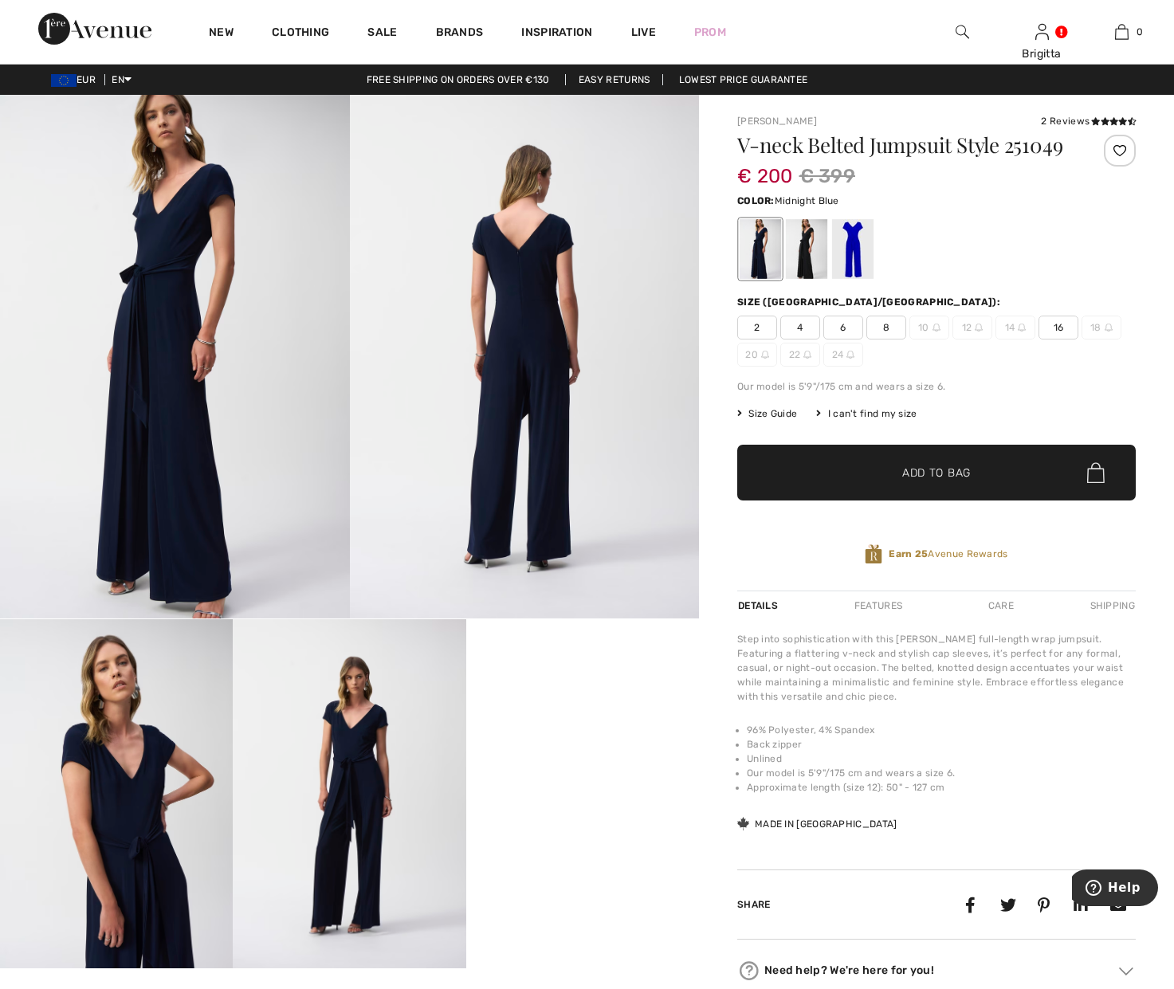
click at [570, 735] on video "Your browser does not support the video tag." at bounding box center [582, 677] width 233 height 116
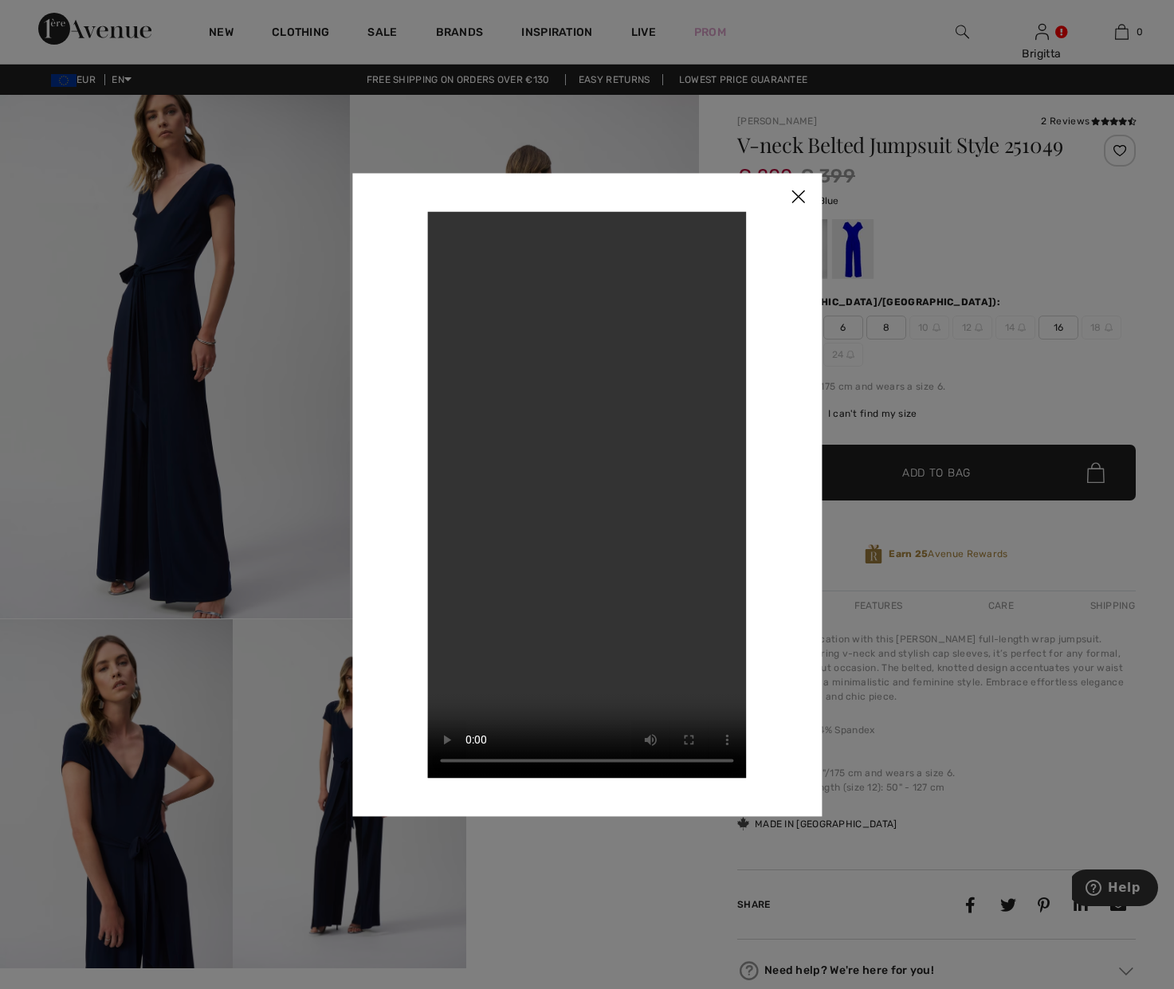
click at [809, 198] on img at bounding box center [798, 197] width 48 height 49
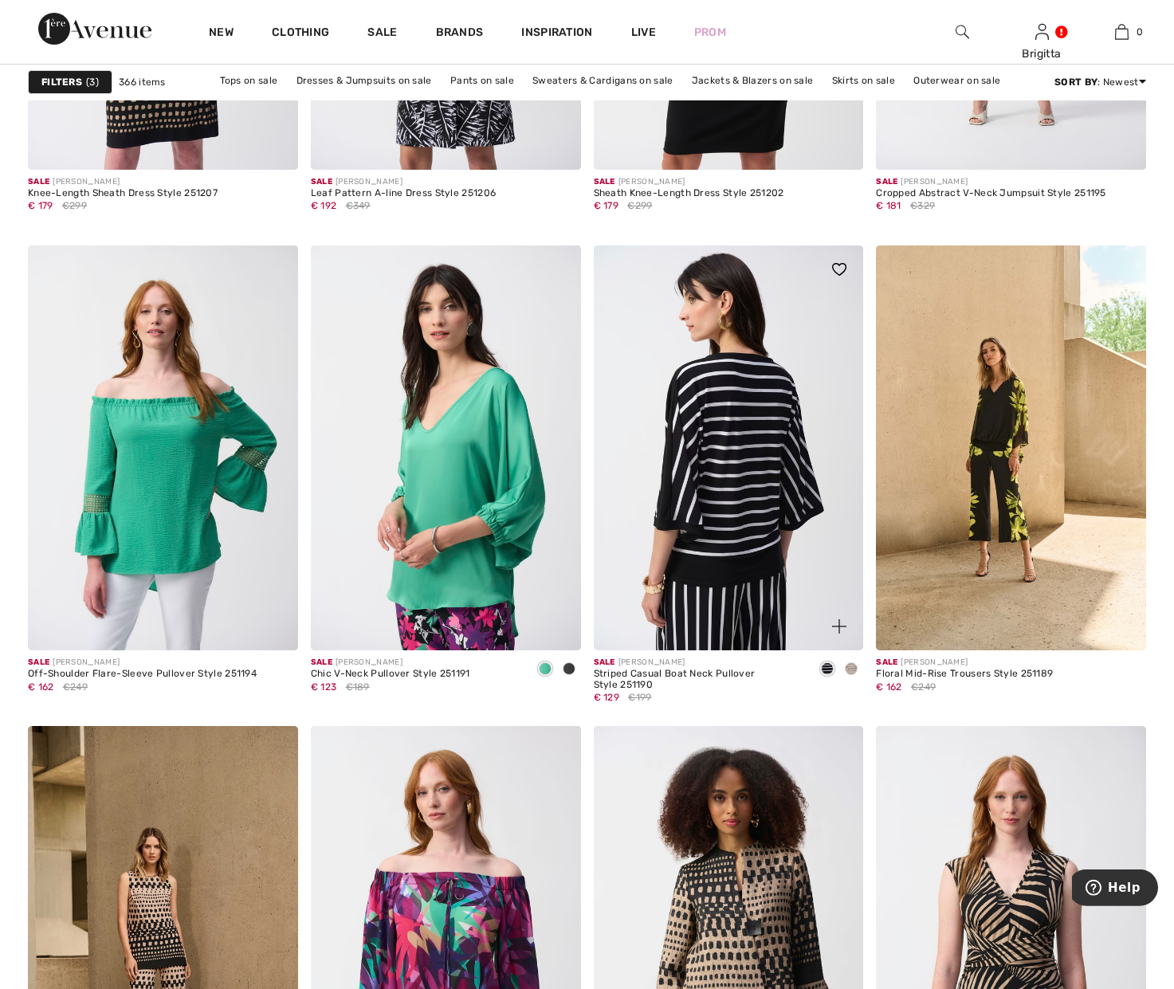
scroll to position [6745, 0]
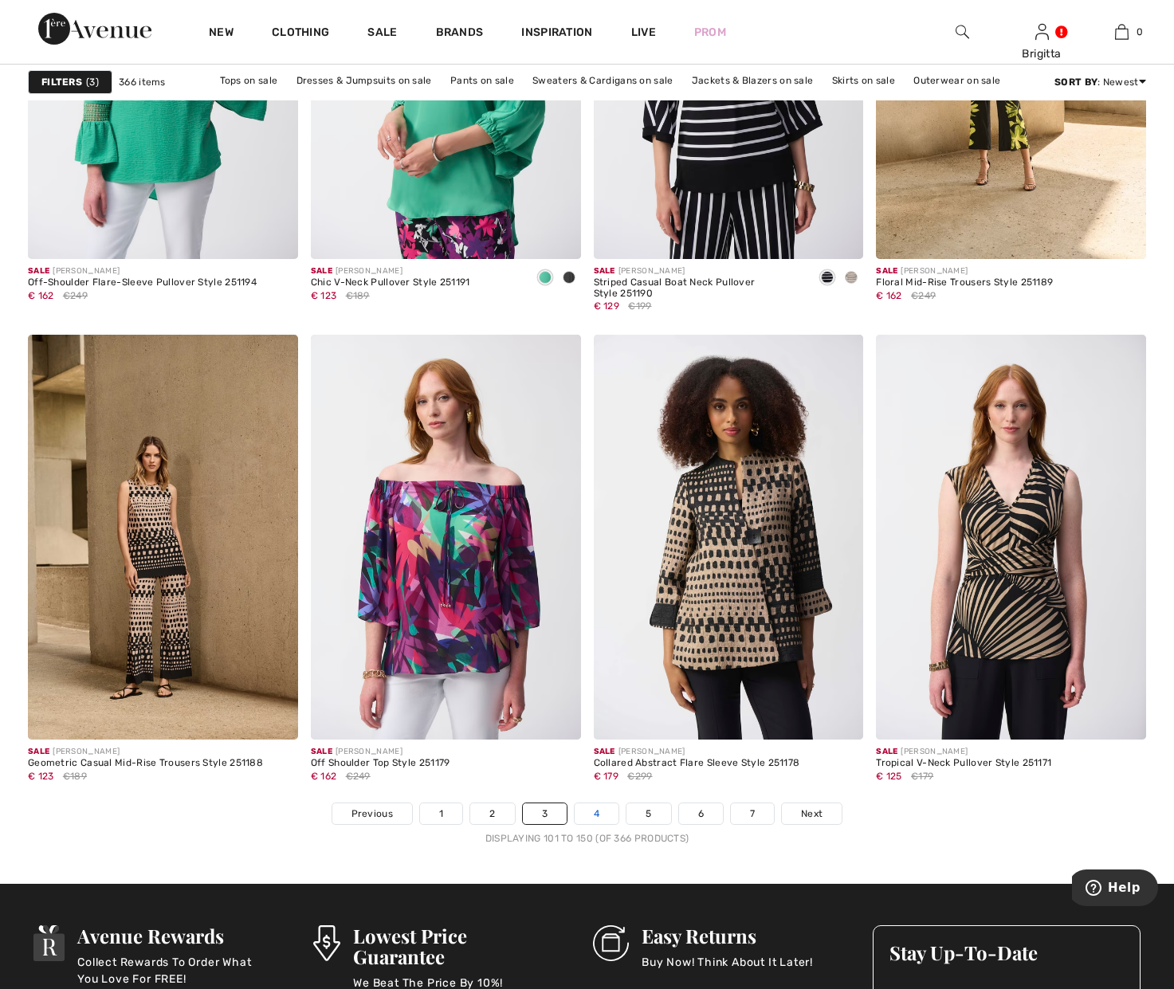
click at [592, 812] on link "4" at bounding box center [596, 813] width 44 height 21
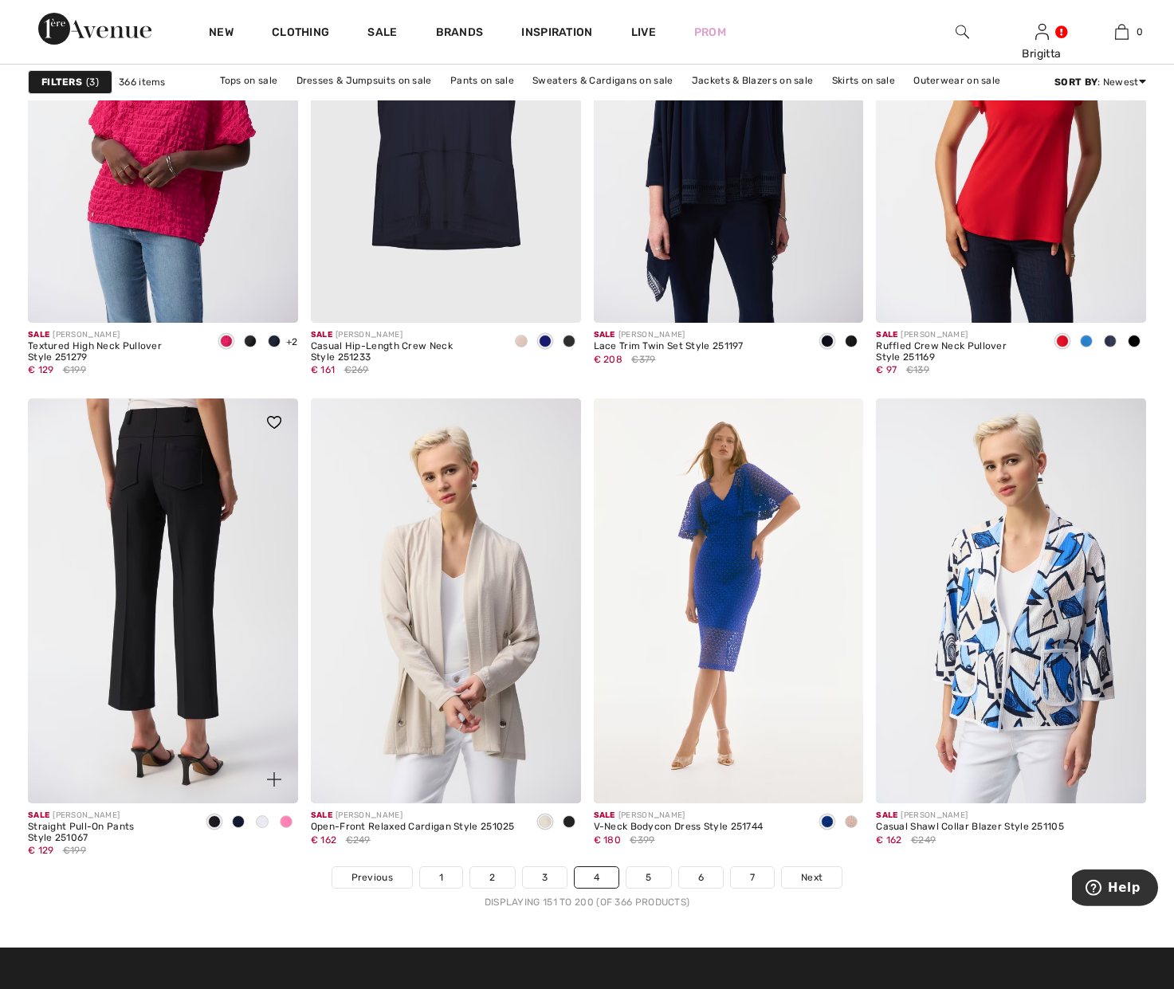
scroll to position [6827, 0]
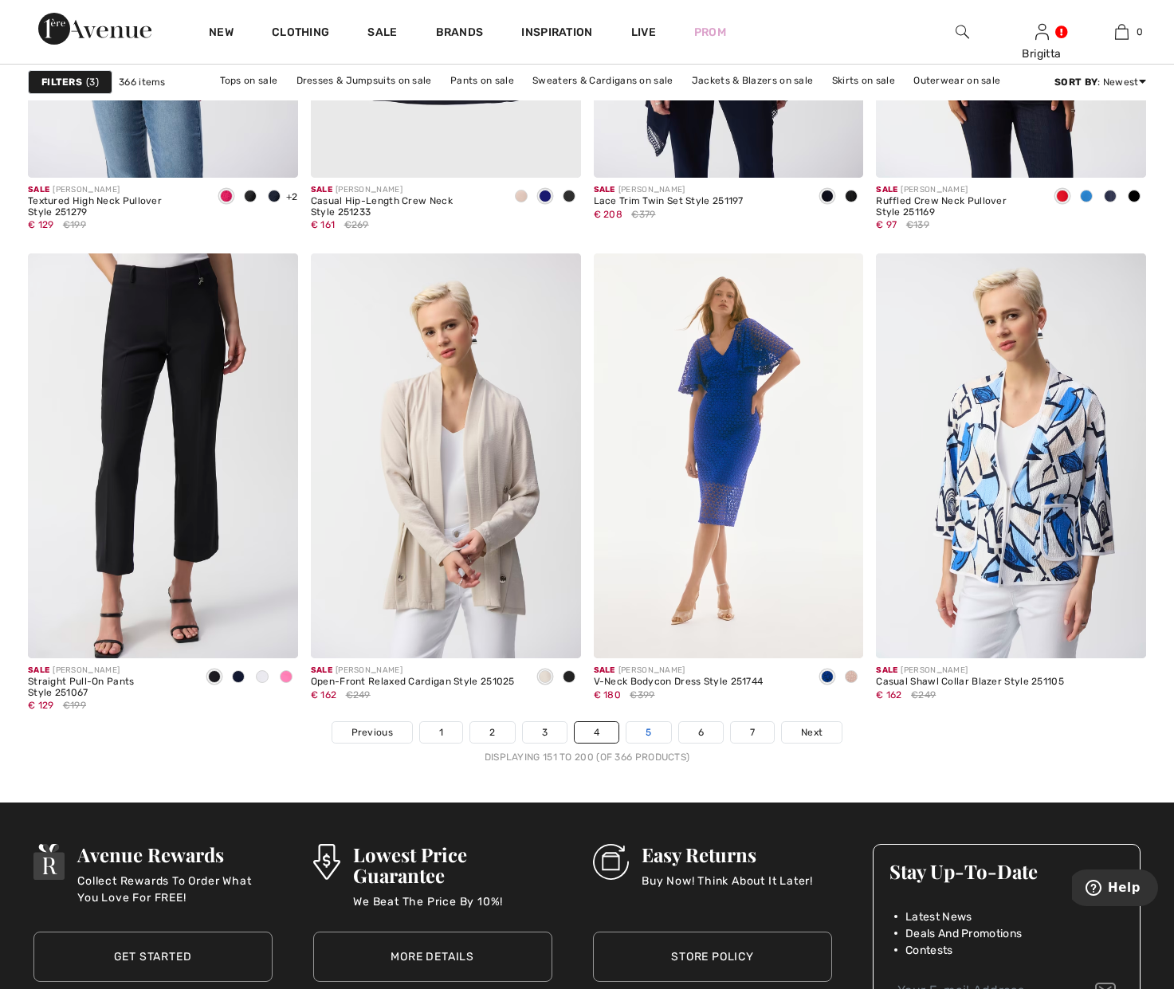
click at [653, 731] on link "5" at bounding box center [648, 732] width 44 height 21
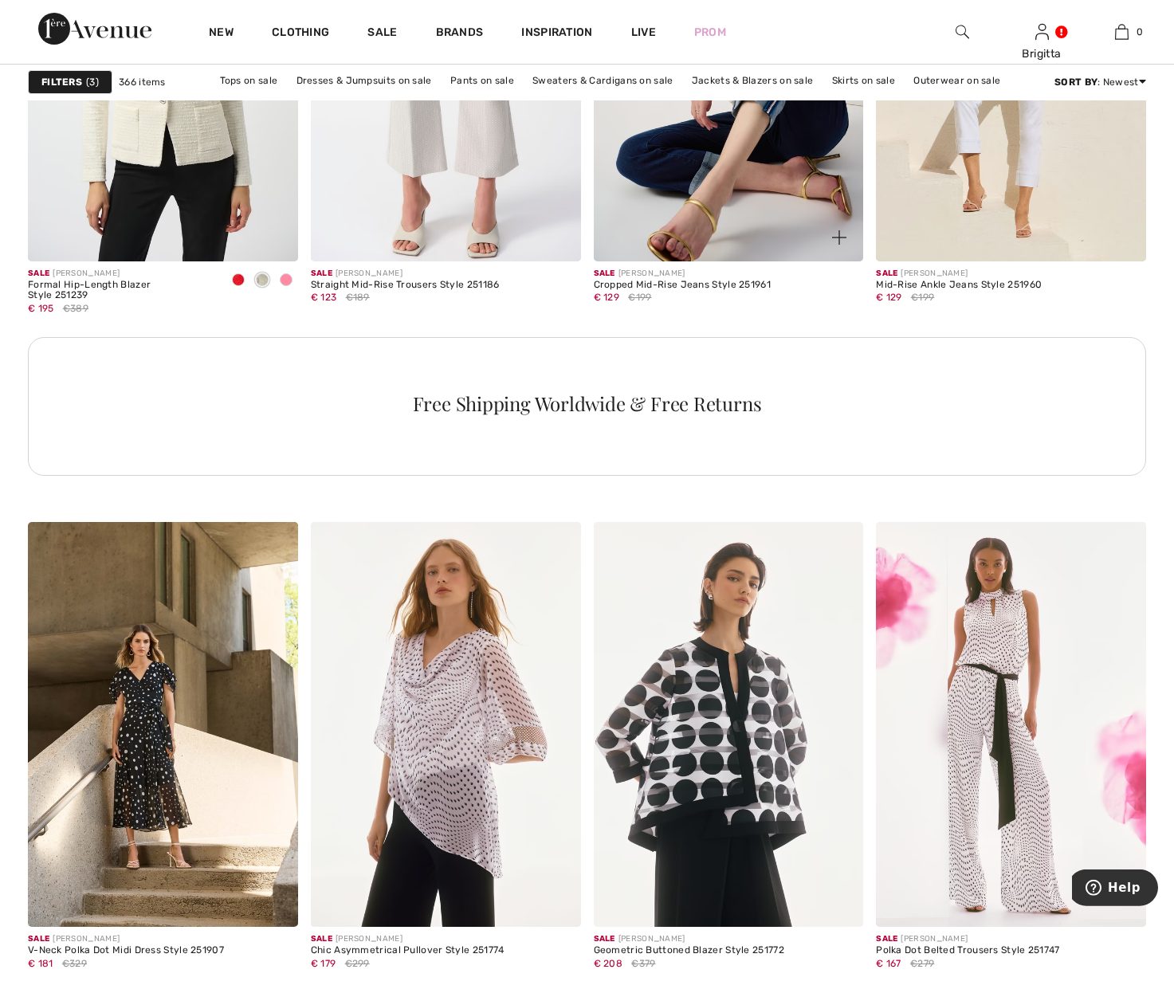
scroll to position [1950, 0]
